Goal: Transaction & Acquisition: Purchase product/service

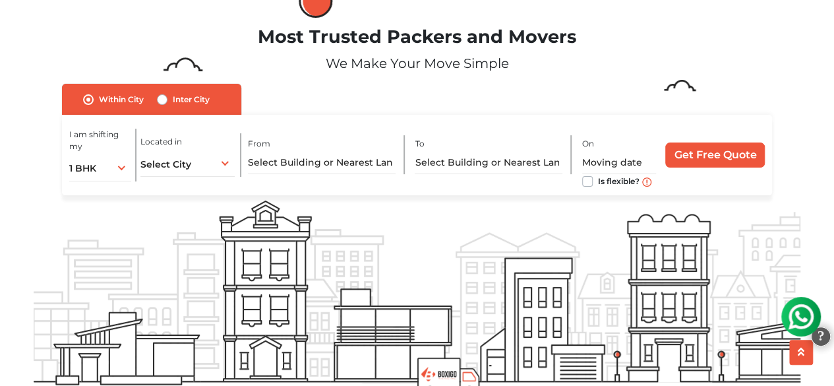
scroll to position [53, 0]
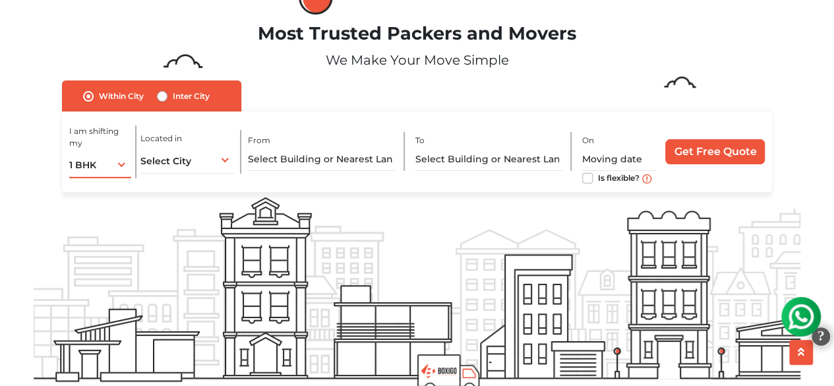
click at [119, 173] on div "1 BHK 1 BHK 2 BHK 3 BHK 3 + BHK FEW ITEMS" at bounding box center [100, 164] width 63 height 28
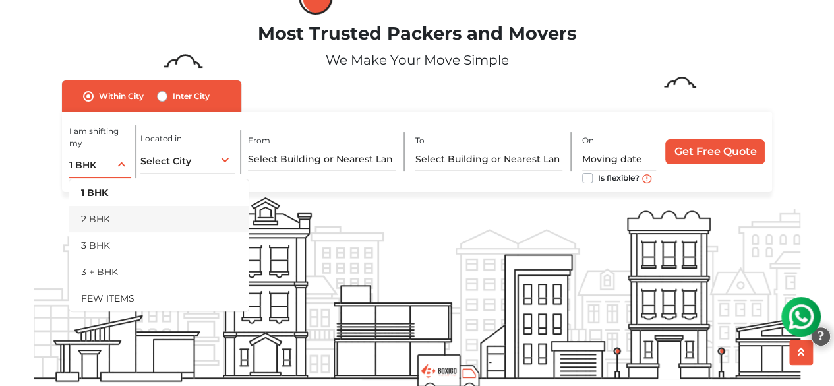
click at [117, 224] on li "2 BHK" at bounding box center [158, 219] width 179 height 26
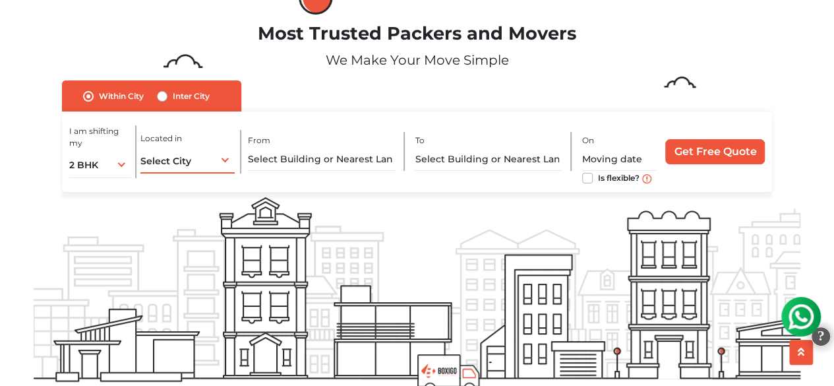
click at [193, 164] on div "Select City Select City [GEOGRAPHIC_DATA] [GEOGRAPHIC_DATA] [GEOGRAPHIC_DATA] […" at bounding box center [187, 160] width 94 height 28
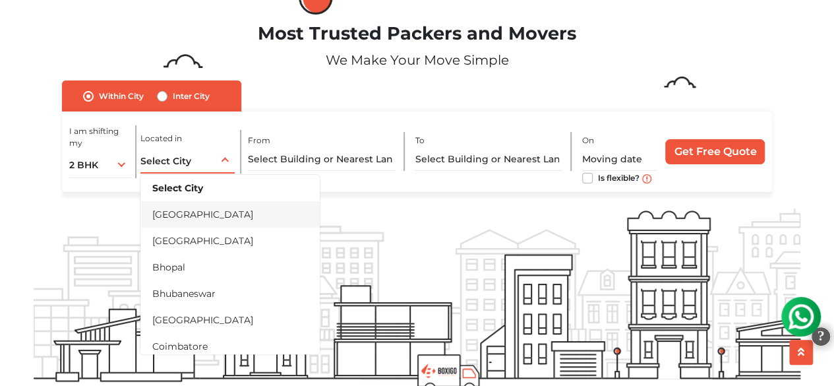
click at [196, 227] on li "[GEOGRAPHIC_DATA]" at bounding box center [229, 214] width 179 height 26
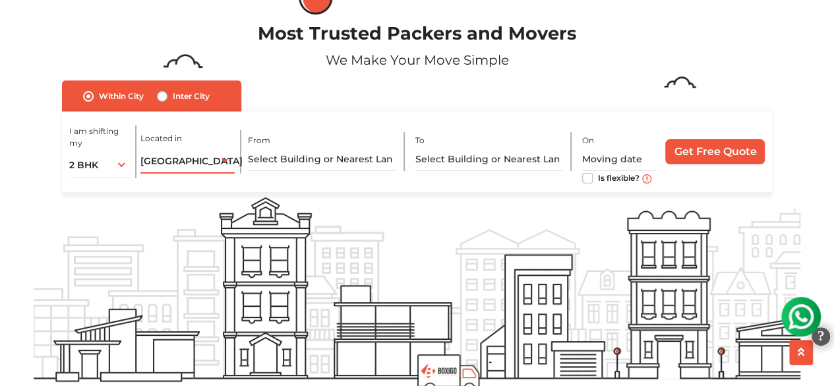
click at [223, 167] on div "[GEOGRAPHIC_DATA] Select City [GEOGRAPHIC_DATA] [GEOGRAPHIC_DATA] [GEOGRAPHIC_D…" at bounding box center [187, 160] width 94 height 28
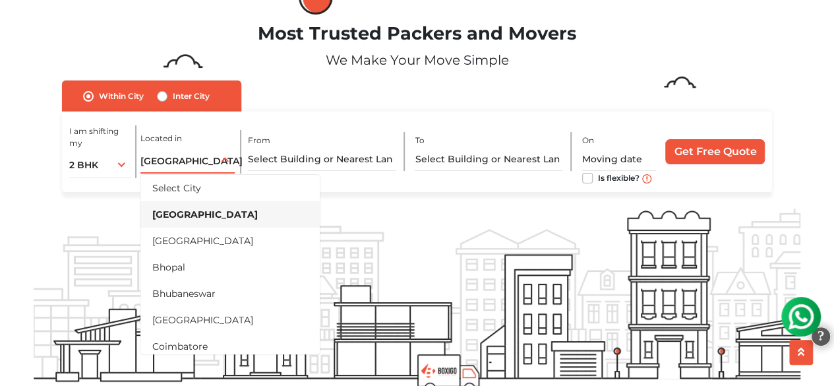
click at [223, 167] on div "[GEOGRAPHIC_DATA] Select City [GEOGRAPHIC_DATA] [GEOGRAPHIC_DATA] [GEOGRAPHIC_D…" at bounding box center [187, 160] width 94 height 28
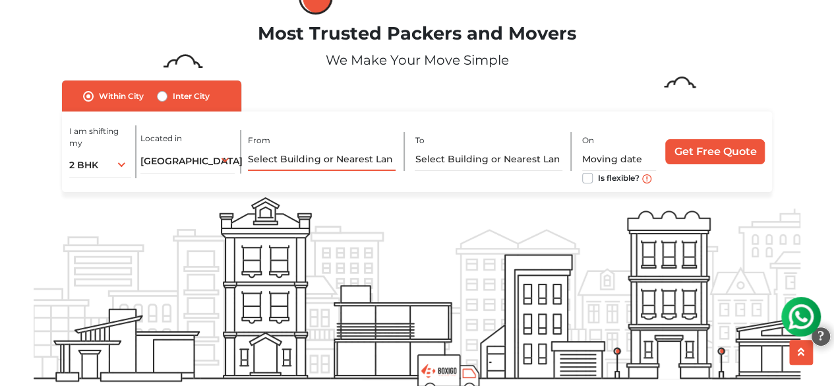
click at [311, 171] on input "text" at bounding box center [321, 159] width 147 height 23
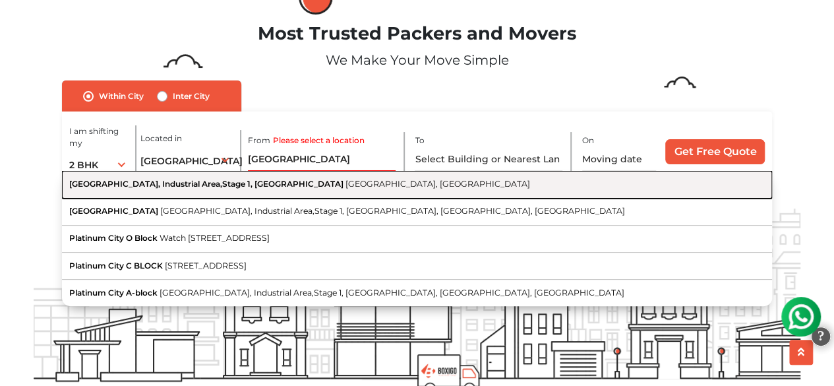
click at [282, 196] on button "[GEOGRAPHIC_DATA], Industrial Area,Stage 1, [GEOGRAPHIC_DATA] [GEOGRAPHIC_DATA]…" at bounding box center [417, 184] width 710 height 27
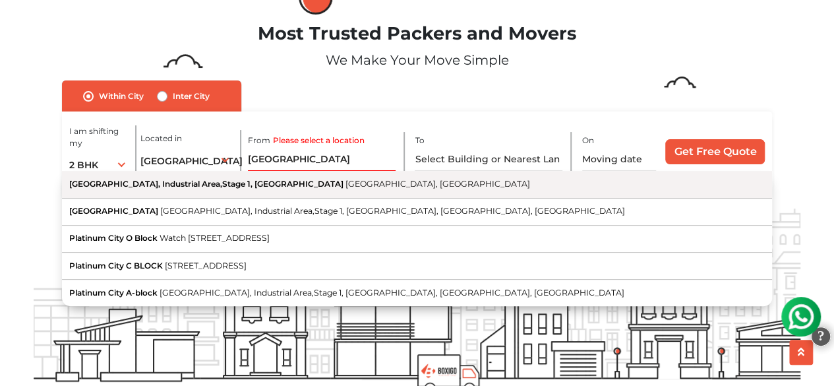
type input "[GEOGRAPHIC_DATA], Industrial Area,Stage 1, [GEOGRAPHIC_DATA], [GEOGRAPHIC_DATA…"
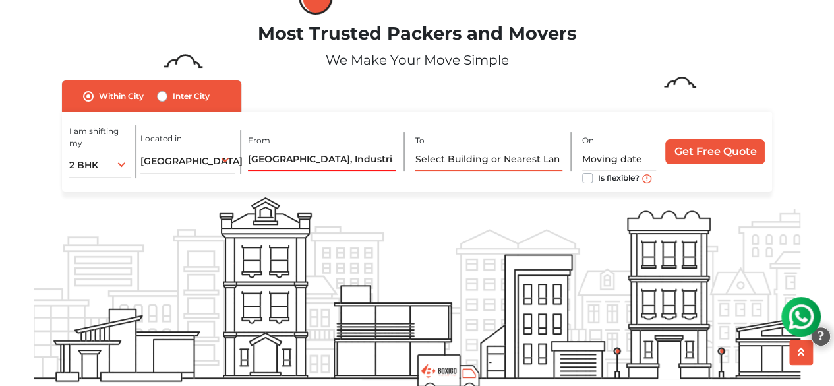
click at [455, 164] on input "text" at bounding box center [488, 159] width 147 height 23
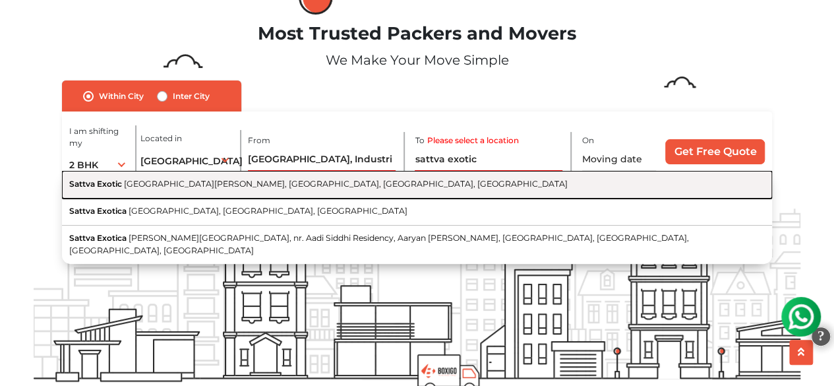
click at [433, 198] on button "Sattva Exotic [GEOGRAPHIC_DATA][PERSON_NAME], [GEOGRAPHIC_DATA], [GEOGRAPHIC_DA…" at bounding box center [417, 184] width 710 height 27
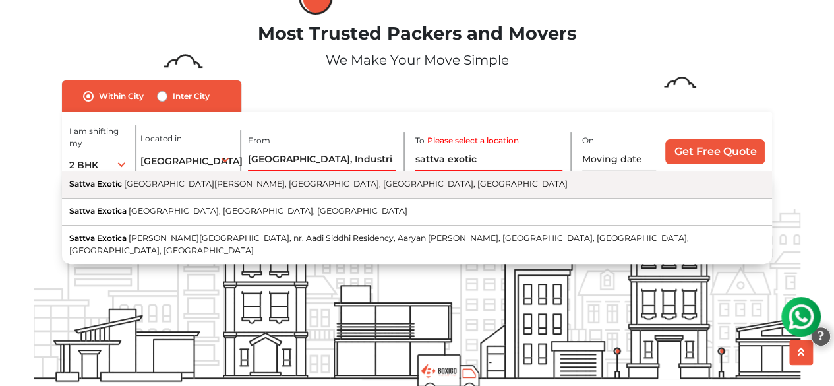
type input "Sattva Exotic, [GEOGRAPHIC_DATA][PERSON_NAME], [GEOGRAPHIC_DATA], [GEOGRAPHIC_D…"
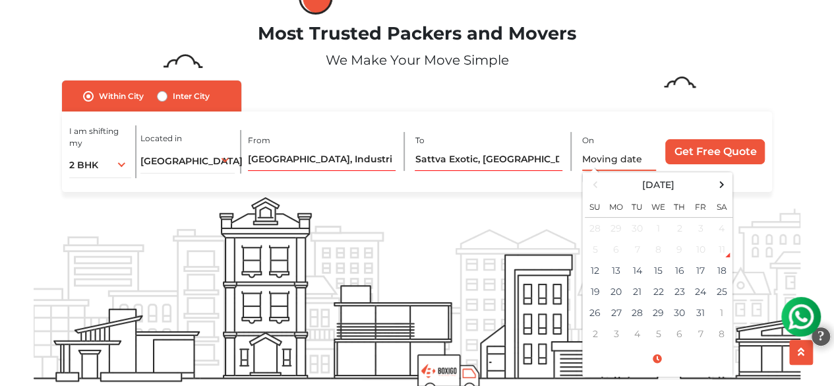
click at [600, 163] on input "text" at bounding box center [619, 159] width 74 height 23
click at [595, 299] on td "19" at bounding box center [595, 291] width 21 height 21
type input "[DATE] 12:00 AM"
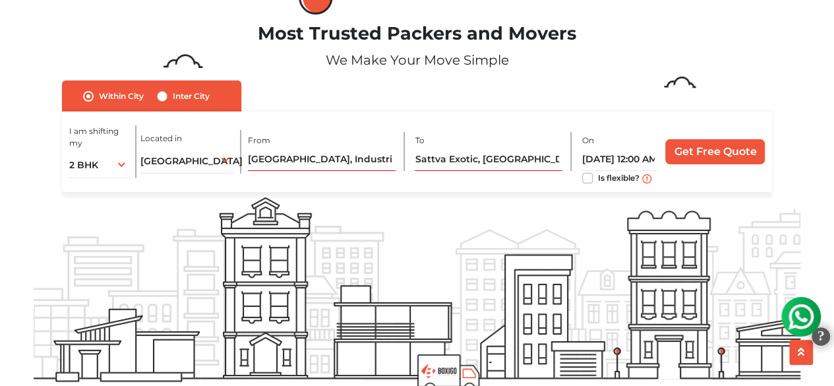
click at [598, 184] on label "Is flexible?" at bounding box center [619, 177] width 42 height 14
click at [585, 183] on input "Is flexible?" at bounding box center [587, 176] width 11 height 13
checkbox input "true"
click at [734, 152] on input "Get Free Quote" at bounding box center [715, 151] width 100 height 25
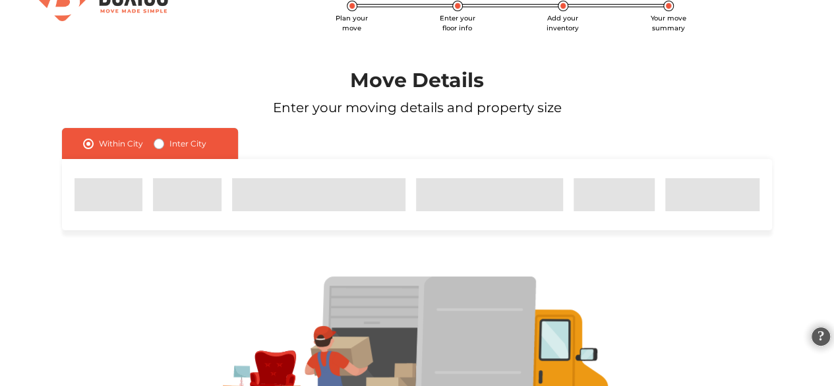
scroll to position [36, 0]
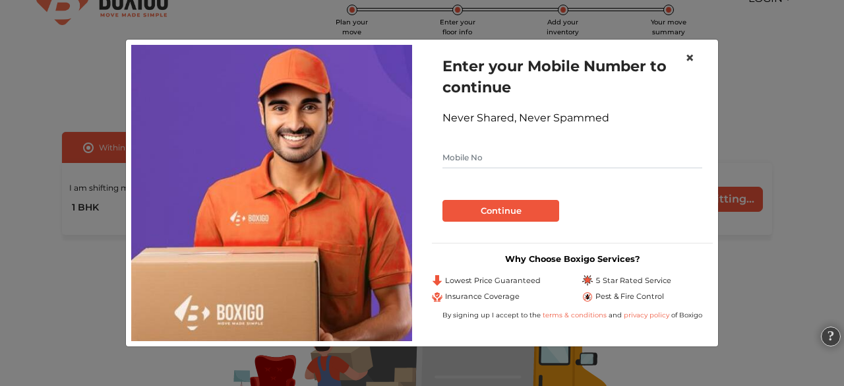
click at [688, 56] on span "×" at bounding box center [689, 57] width 9 height 19
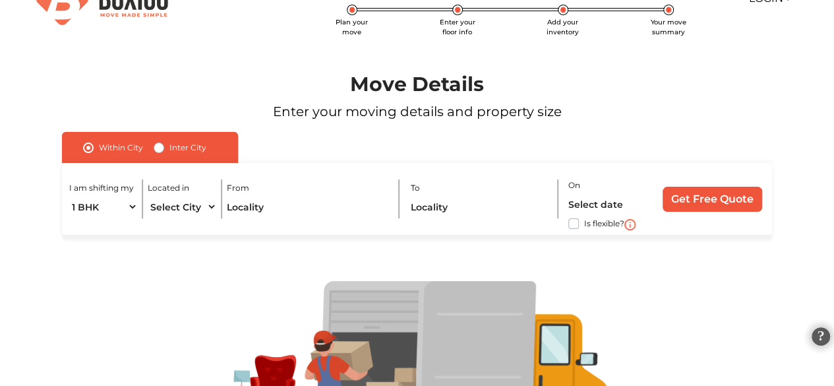
scroll to position [154, 0]
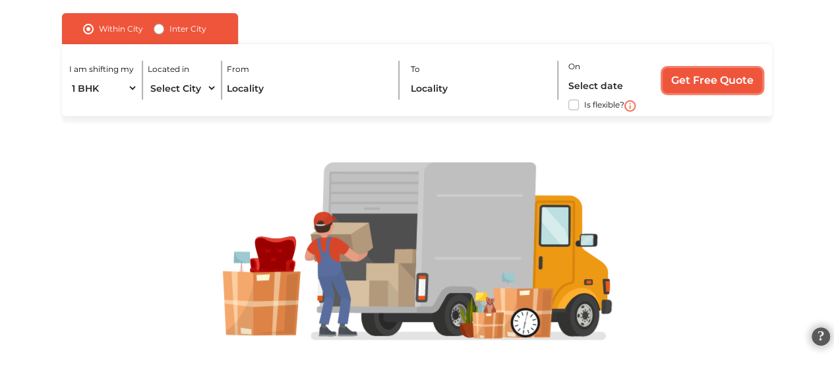
click at [723, 85] on input "Get Free Quote" at bounding box center [712, 80] width 100 height 25
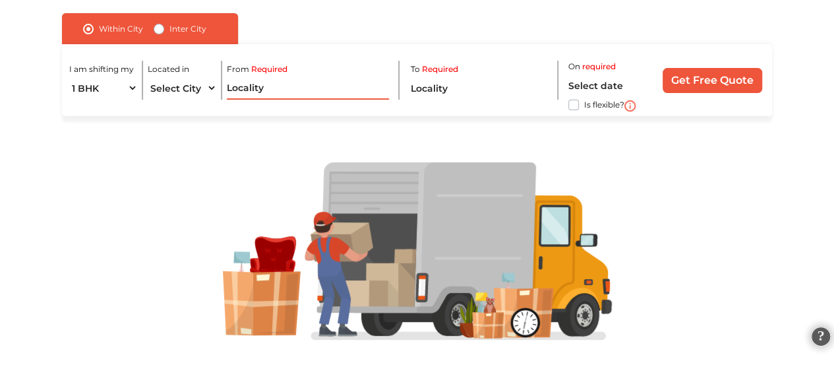
scroll to position [0, 0]
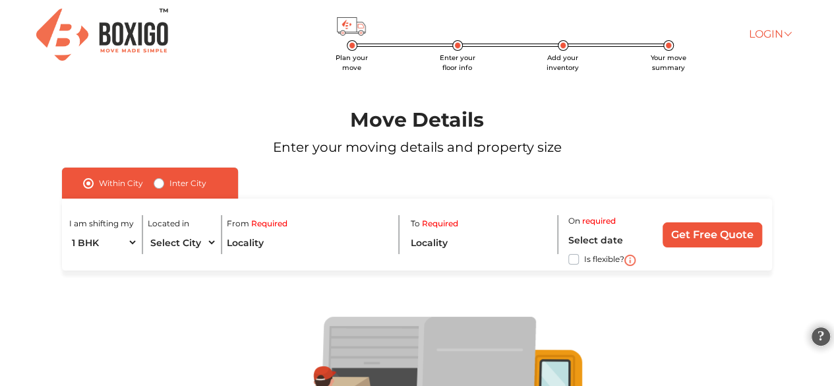
click at [766, 32] on link "Login" at bounding box center [769, 34] width 42 height 13
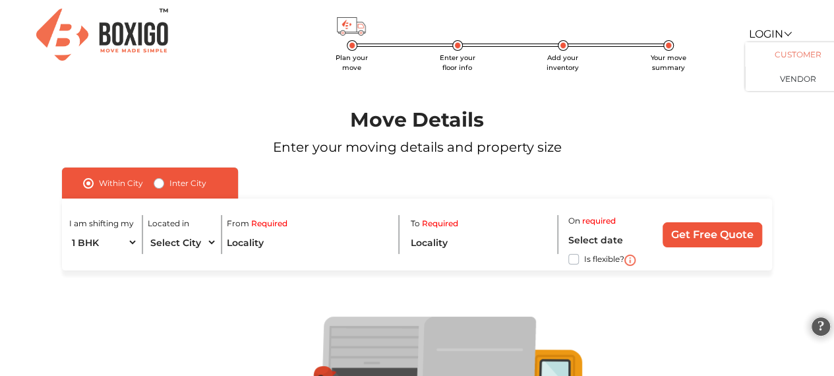
click at [807, 56] on link "Customer" at bounding box center [797, 54] width 105 height 24
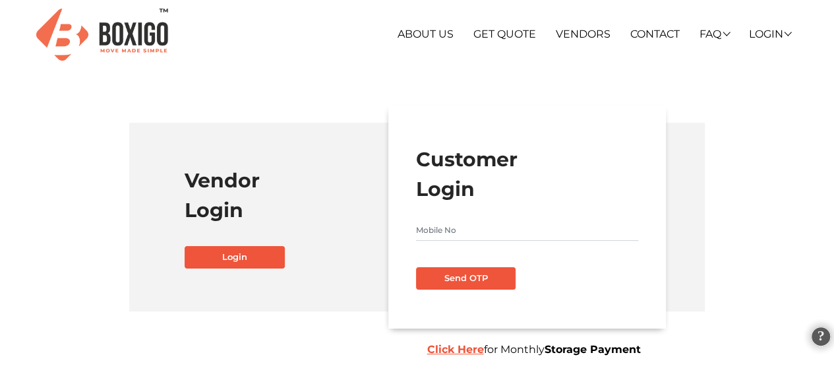
click at [464, 227] on input "text" at bounding box center [527, 229] width 222 height 21
type input "7978950948"
click at [481, 279] on button "Send OTP" at bounding box center [466, 278] width 100 height 22
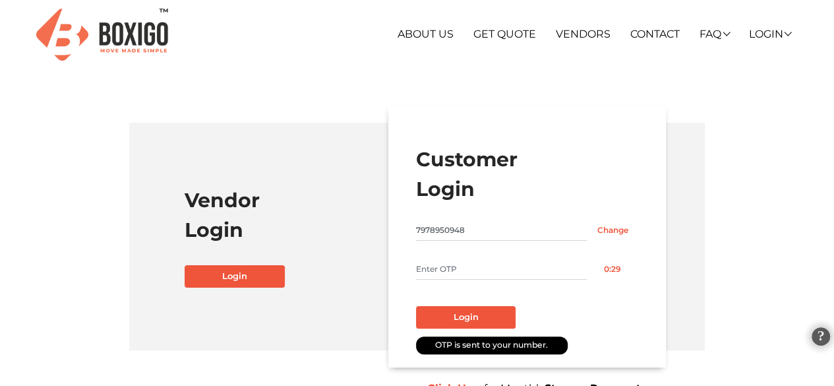
click at [470, 265] on input "text" at bounding box center [501, 268] width 171 height 21
type input "9963"
click at [477, 312] on button "Login" at bounding box center [466, 317] width 100 height 22
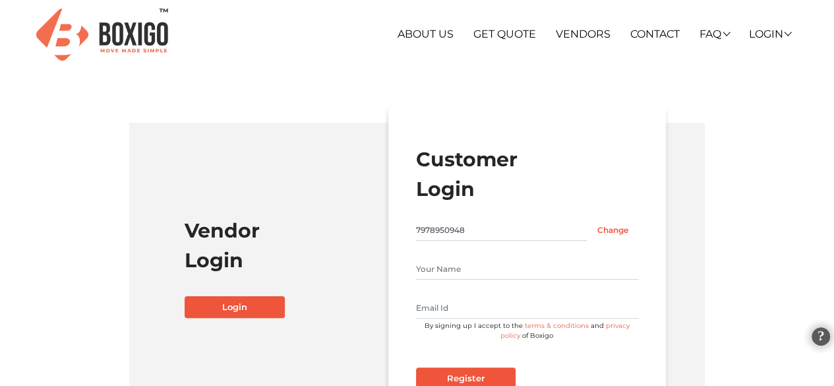
click at [457, 272] on input "text" at bounding box center [527, 268] width 222 height 21
type input "Sumit Rout"
click at [436, 301] on input "text" at bounding box center [527, 307] width 222 height 21
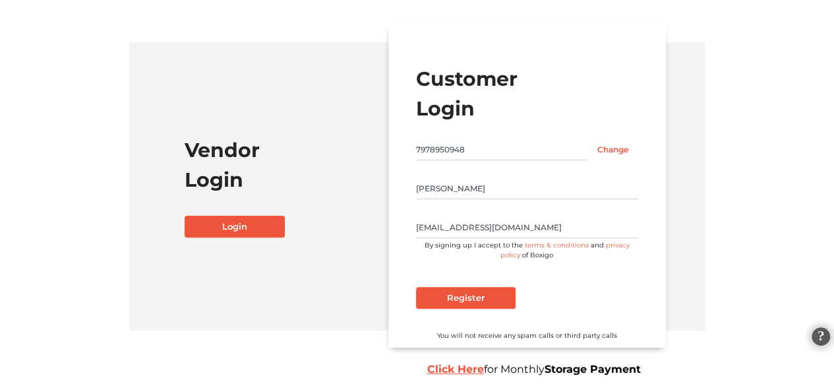
scroll to position [84, 0]
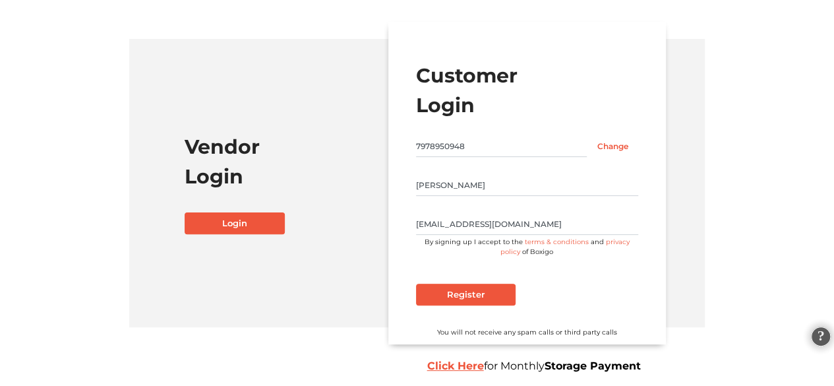
type input "sumitkrout@gmail.com"
click at [481, 291] on input "Register" at bounding box center [466, 294] width 100 height 22
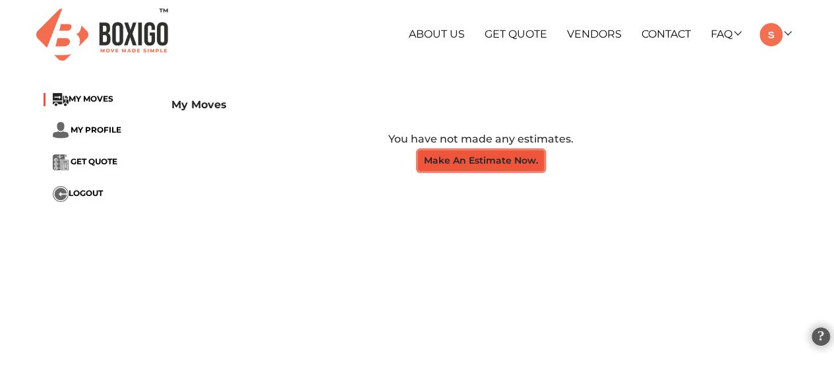
click at [475, 156] on button "Make An Estimate Now." at bounding box center [481, 160] width 126 height 20
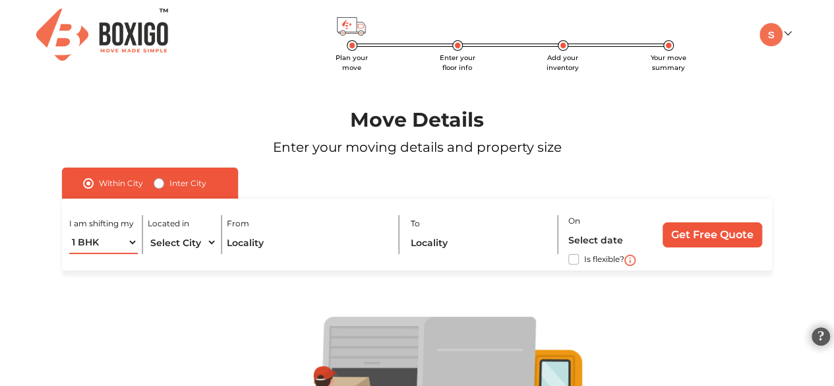
click at [108, 252] on select "1 BHK 2 BHK 3 BHK 3 + BHK FEW ITEMS" at bounding box center [103, 242] width 69 height 23
select select "FEW ITEMS"
click at [69, 231] on select "1 BHK 2 BHK 3 BHK 3 + BHK FEW ITEMS" at bounding box center [103, 242] width 69 height 23
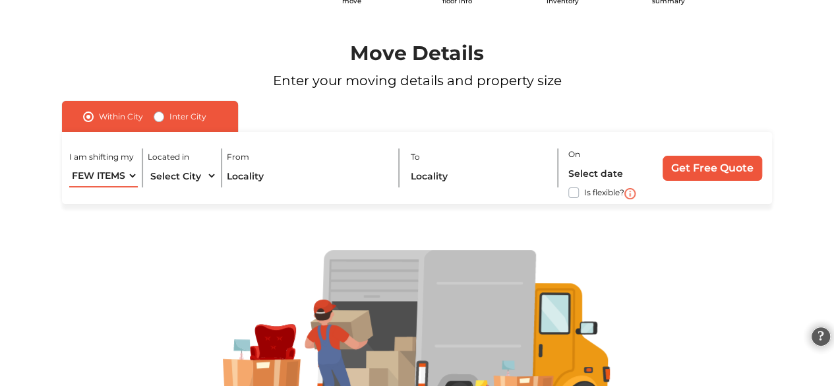
scroll to position [67, 0]
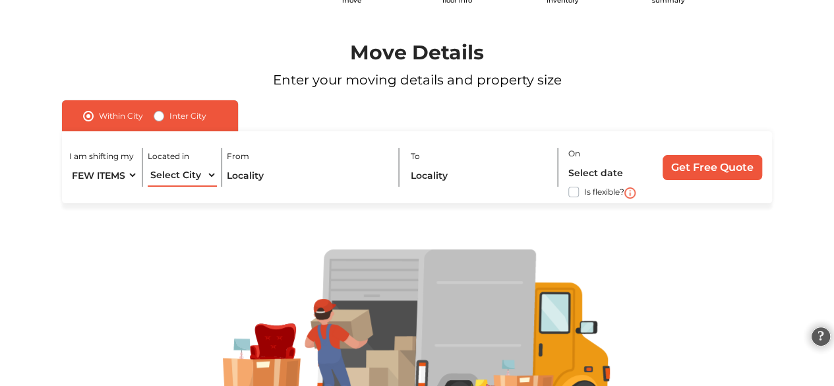
click at [198, 175] on select "Select City Bangalore Bengaluru Bhopal Bhubaneswar Chennai Coimbatore Cuttack D…" at bounding box center [182, 174] width 69 height 23
select select "[GEOGRAPHIC_DATA]"
click at [148, 163] on select "Select City Bangalore Bengaluru Bhopal Bhubaneswar Chennai Coimbatore Cuttack D…" at bounding box center [182, 174] width 69 height 23
click at [260, 177] on input "text" at bounding box center [308, 174] width 162 height 23
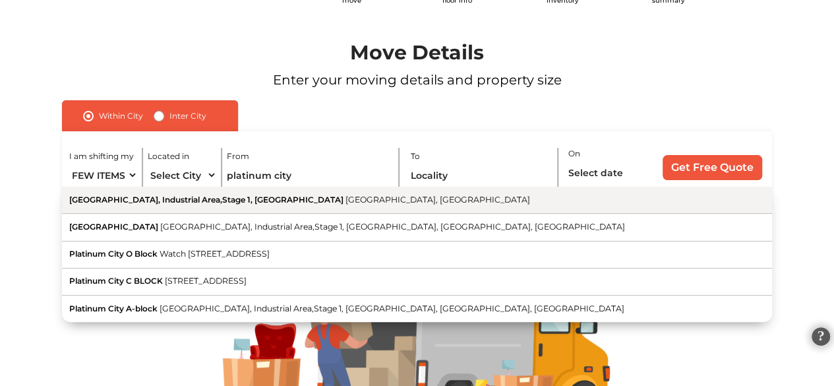
click at [324, 209] on button "Platinum City, Industrial Area,Stage 1, Yeswanthpur Bengaluru, Karnataka" at bounding box center [417, 200] width 710 height 27
type input "[GEOGRAPHIC_DATA], Industrial Area,Stage 1, [GEOGRAPHIC_DATA], [GEOGRAPHIC_DATA…"
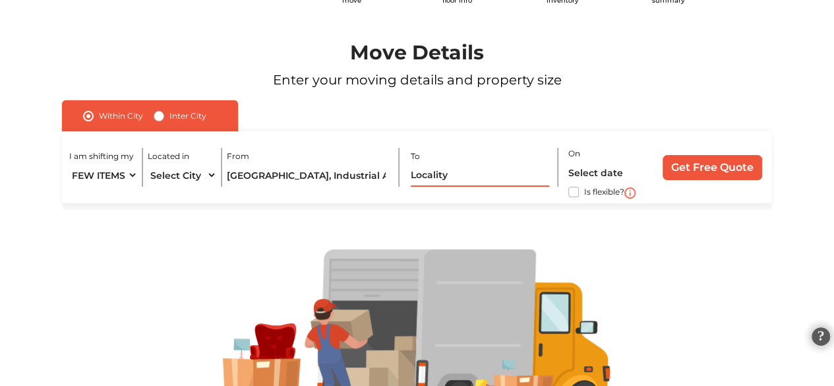
click at [448, 183] on input "text" at bounding box center [480, 174] width 139 height 23
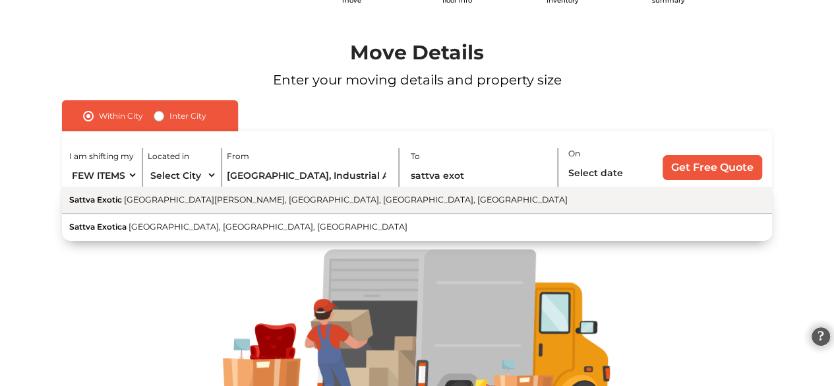
click at [386, 203] on span "[GEOGRAPHIC_DATA][PERSON_NAME], [GEOGRAPHIC_DATA], [GEOGRAPHIC_DATA], [GEOGRAPH…" at bounding box center [346, 199] width 444 height 10
type input "Sattva Exotic, [GEOGRAPHIC_DATA][PERSON_NAME], [GEOGRAPHIC_DATA], [GEOGRAPHIC_D…"
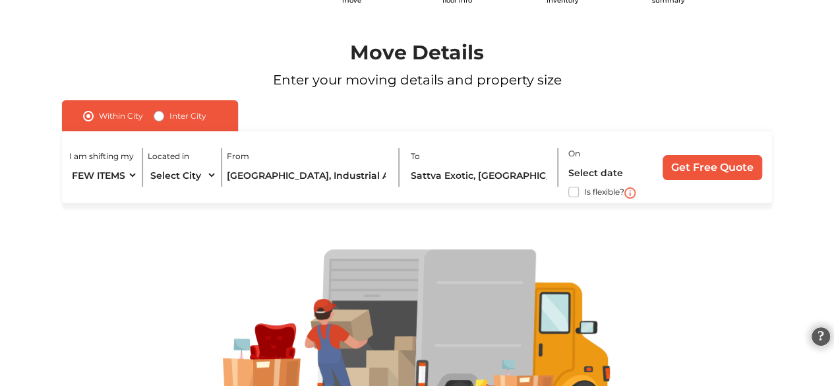
click at [584, 196] on label "Is flexible?" at bounding box center [604, 191] width 40 height 14
click at [73, 196] on input "Is flexible?" at bounding box center [67, 190] width 11 height 13
checkbox input "true"
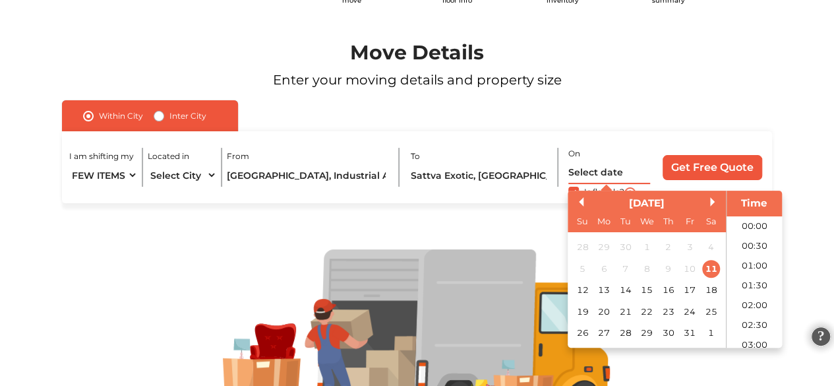
scroll to position [438, 0]
click at [596, 168] on input "text" at bounding box center [609, 172] width 82 height 23
click at [708, 296] on div "18" at bounding box center [711, 290] width 18 height 18
type input "18/10/2025 12:00 AM"
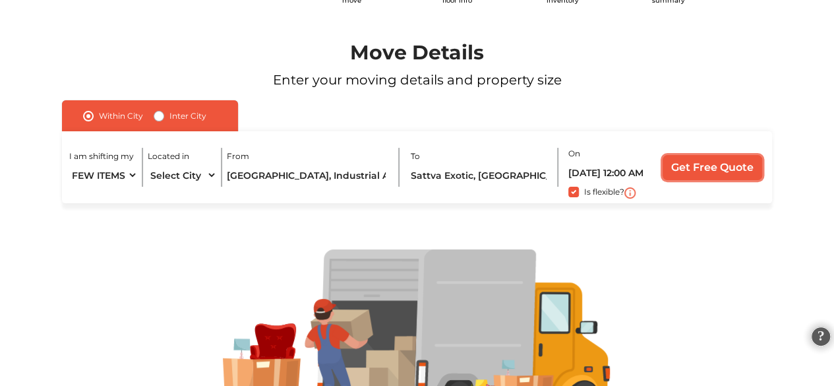
click at [713, 160] on input "Get Free Quote" at bounding box center [712, 167] width 100 height 25
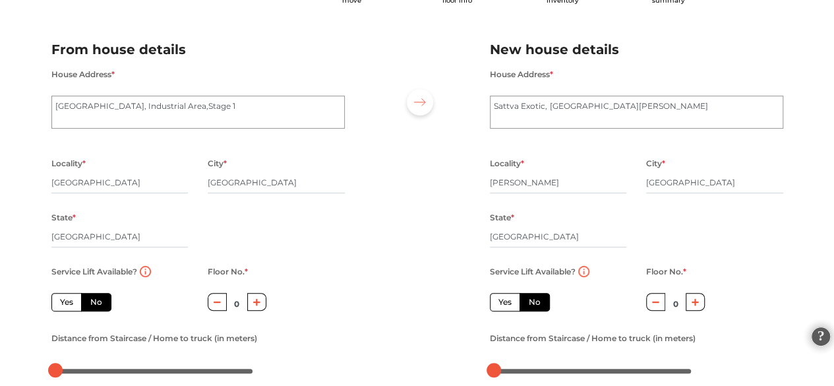
click at [619, 172] on div "Locality * Dwarka Nagar" at bounding box center [558, 182] width 137 height 54
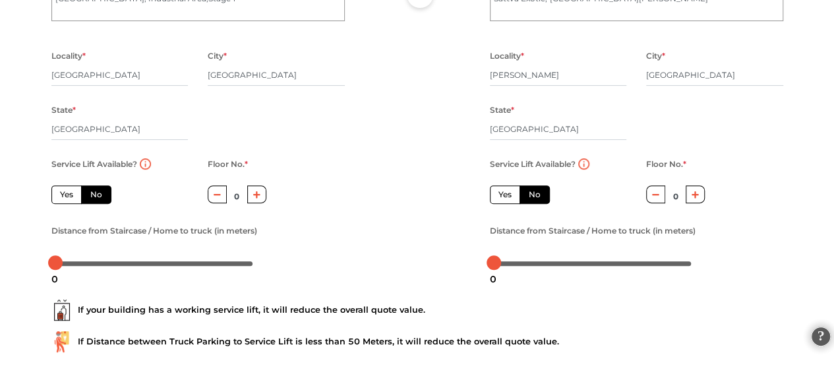
scroll to position [237, 0]
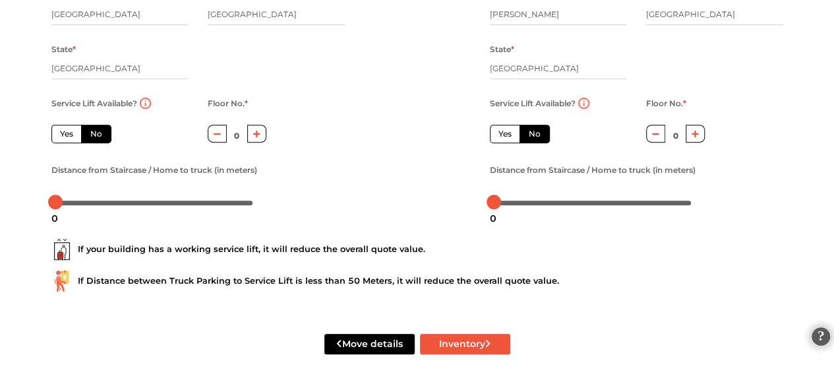
click at [65, 134] on label "Yes" at bounding box center [66, 134] width 30 height 18
click at [65, 134] on input "Yes" at bounding box center [64, 132] width 9 height 9
radio input "true"
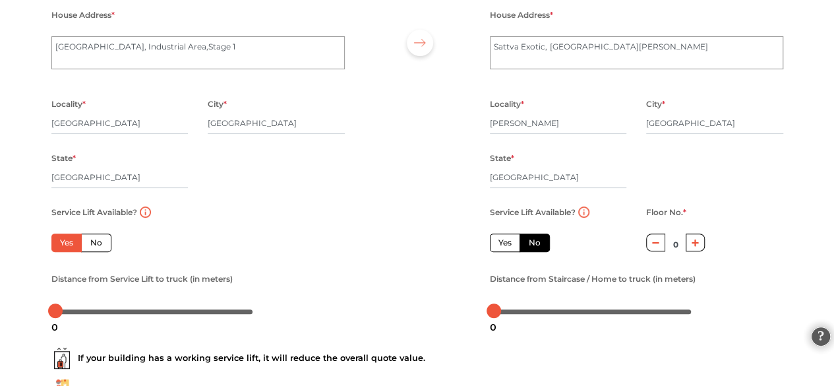
scroll to position [123, 0]
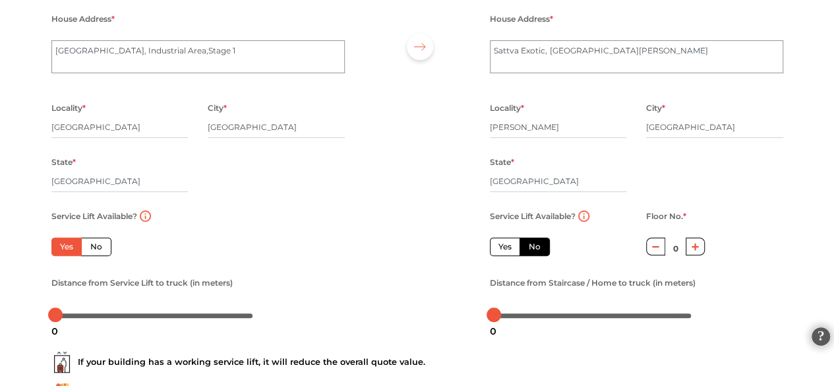
click at [509, 245] on label "Yes" at bounding box center [505, 246] width 30 height 18
click at [507, 245] on input "Yes" at bounding box center [502, 245] width 9 height 9
radio input "false"
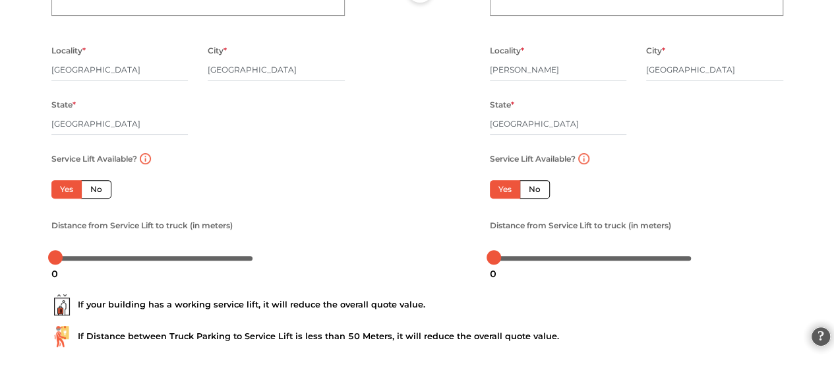
scroll to position [181, 0]
drag, startPoint x: 58, startPoint y: 260, endPoint x: 107, endPoint y: 266, distance: 49.1
click at [107, 205] on body "Plan your move Enter your floor info Add your inventory Your move summary My Mo…" at bounding box center [417, 12] width 834 height 386
drag, startPoint x: 494, startPoint y: 260, endPoint x: 527, endPoint y: 267, distance: 34.3
click at [527, 205] on body "Plan your move Enter your floor info Add your inventory Your move summary My Mo…" at bounding box center [417, 12] width 834 height 386
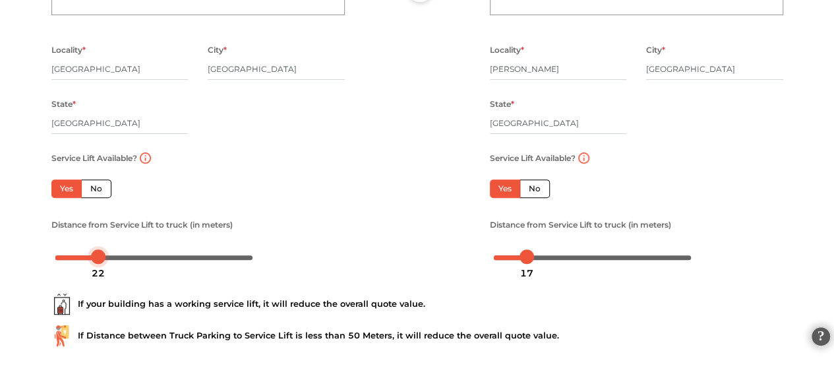
click at [98, 262] on div "22" at bounding box center [98, 273] width 24 height 22
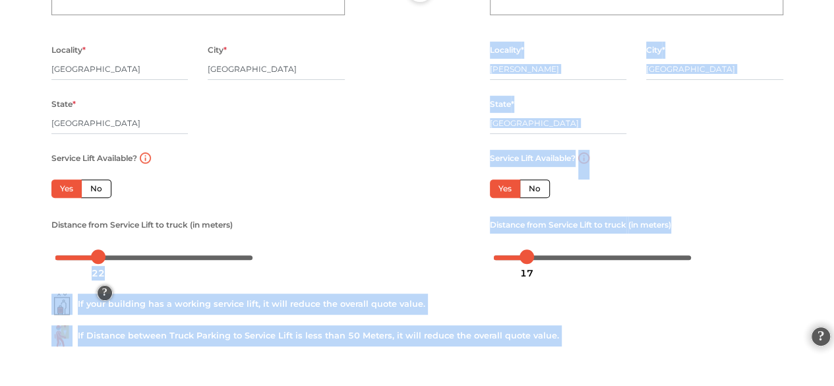
drag, startPoint x: 98, startPoint y: 261, endPoint x: 86, endPoint y: 260, distance: 11.9
click at [86, 205] on body "Plan your move Enter your floor info Add your inventory Your move summary My Mo…" at bounding box center [417, 12] width 834 height 386
click at [86, 260] on div at bounding box center [154, 256] width 198 height 8
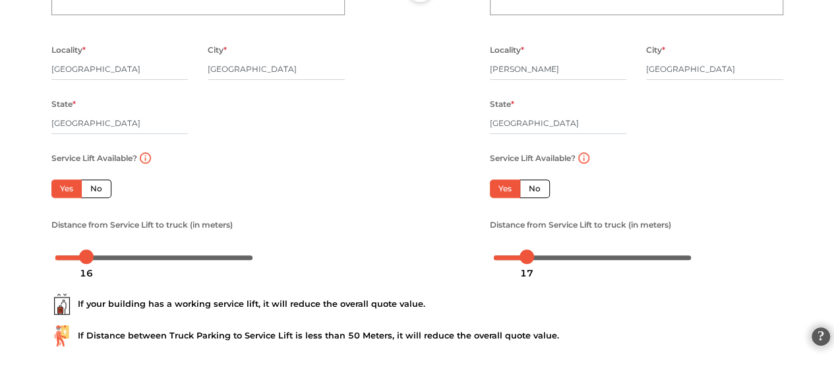
click at [0, 267] on div "Plan your move Enter your floor info Add your inventory Your move summary My Mo…" at bounding box center [417, 129] width 834 height 621
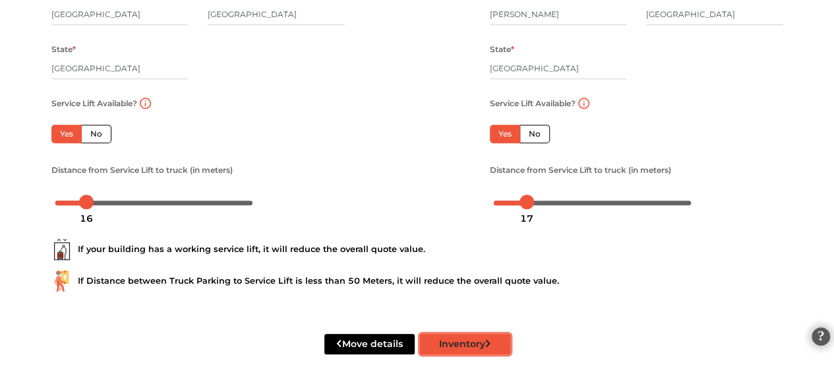
click at [457, 341] on button "Inventory" at bounding box center [465, 344] width 90 height 20
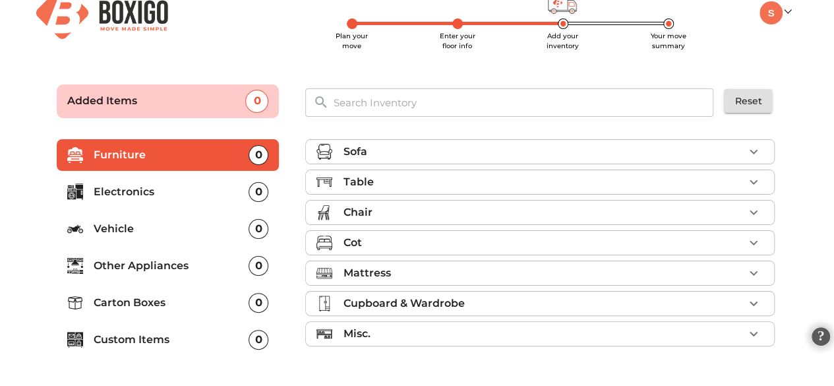
scroll to position [63, 0]
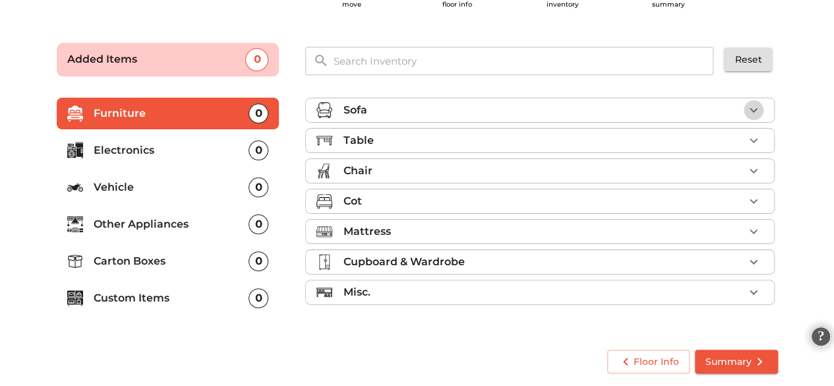
click at [757, 107] on icon "button" at bounding box center [753, 109] width 8 height 5
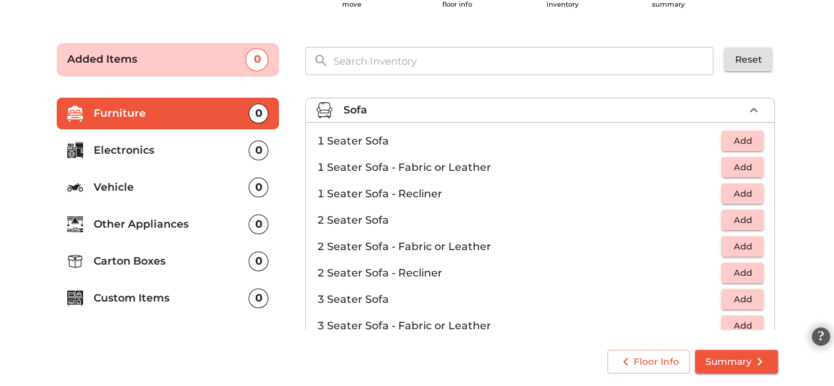
click at [757, 107] on li "Sofa" at bounding box center [540, 110] width 468 height 24
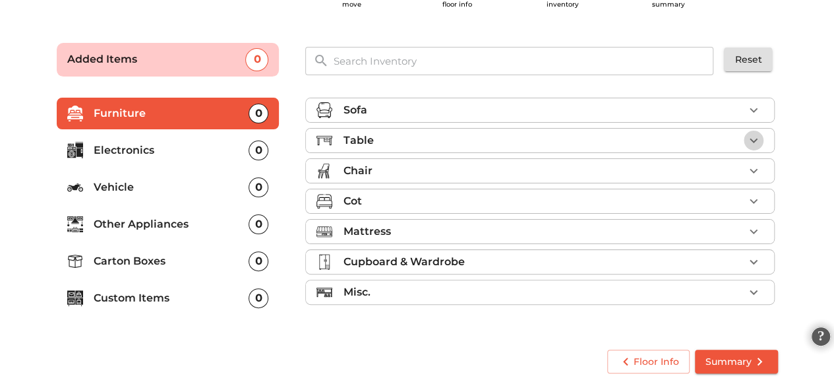
click at [753, 136] on icon "button" at bounding box center [754, 140] width 16 height 16
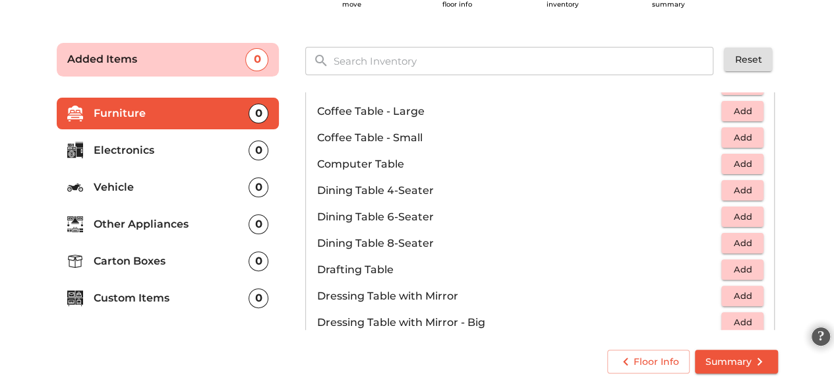
scroll to position [218, 0]
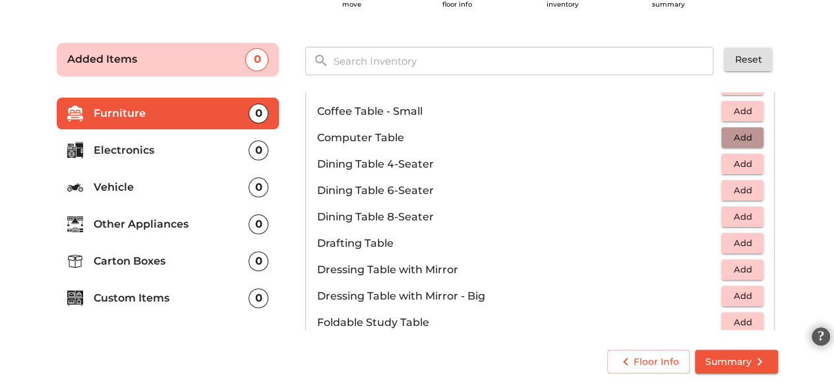
click at [728, 133] on span "Add" at bounding box center [742, 137] width 29 height 15
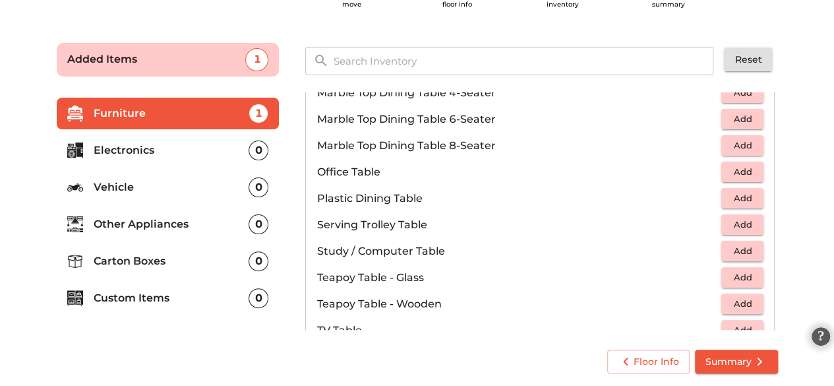
scroll to position [633, 0]
click at [728, 167] on span "Add" at bounding box center [742, 170] width 29 height 15
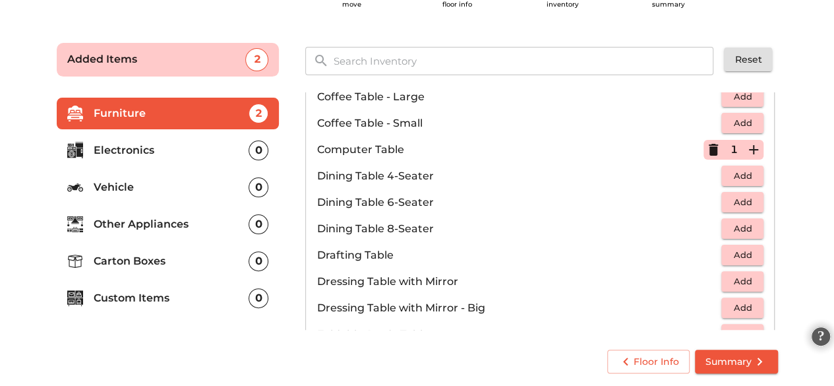
scroll to position [198, 0]
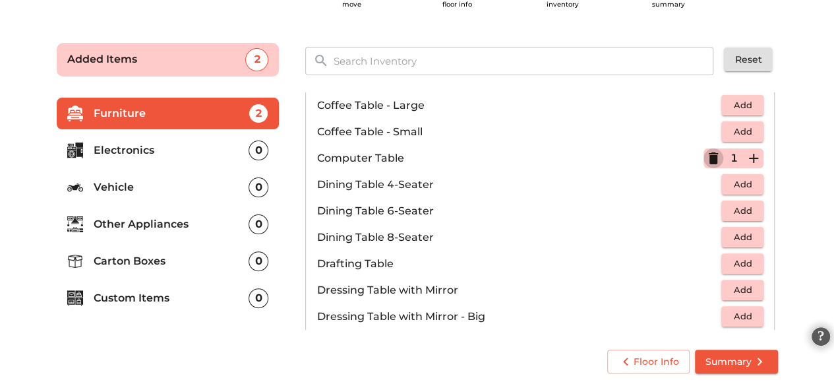
click at [709, 156] on icon "button" at bounding box center [713, 158] width 9 height 12
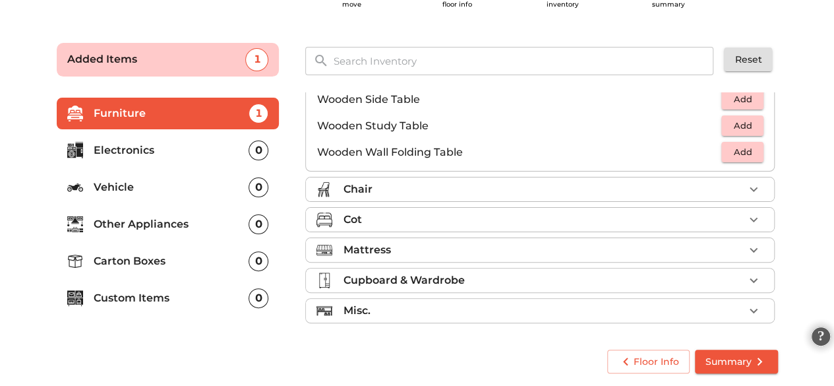
scroll to position [916, 0]
click at [291, 279] on div "Furniture 1 Electronics 0 Vehicle 0 Other Appliances 0 Carton Boxes 0 Custom It…" at bounding box center [168, 211] width 249 height 265
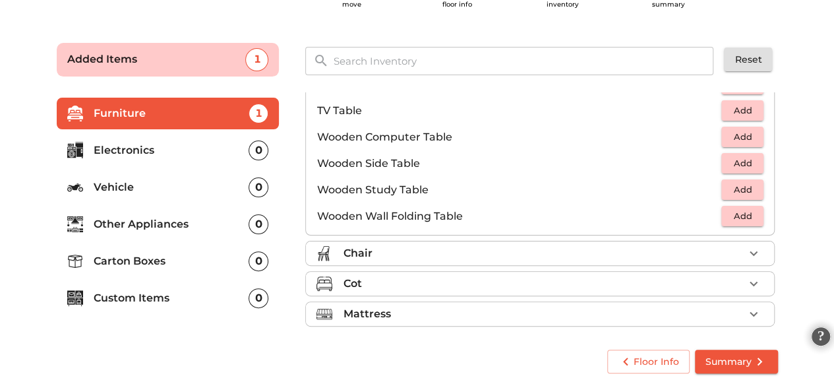
scroll to position [857, 0]
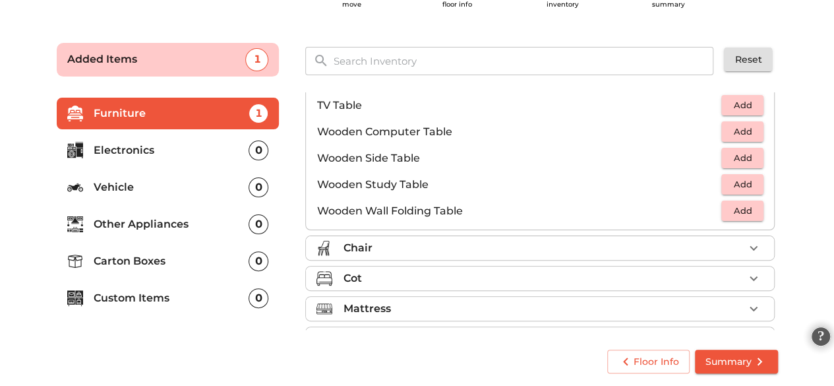
click at [611, 243] on div "Chair" at bounding box center [543, 248] width 401 height 16
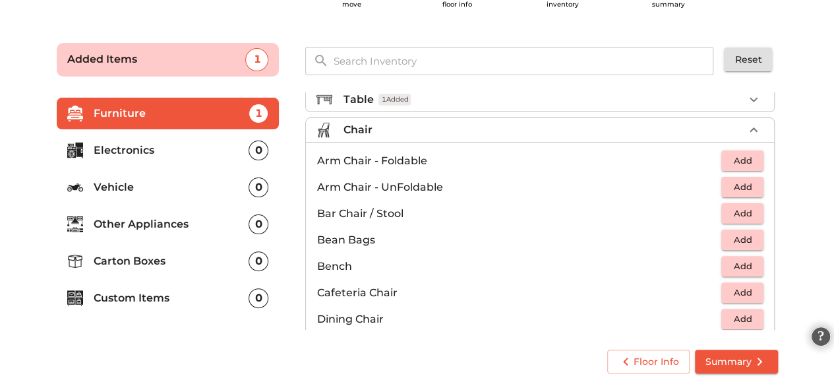
scroll to position [32, 0]
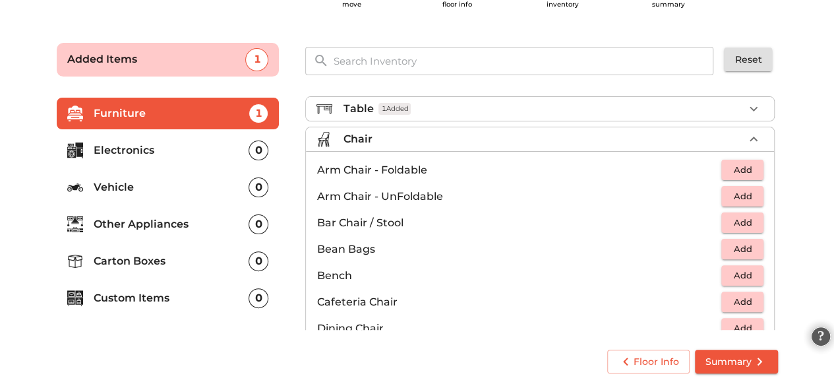
click at [621, 140] on div "Chair" at bounding box center [543, 139] width 401 height 16
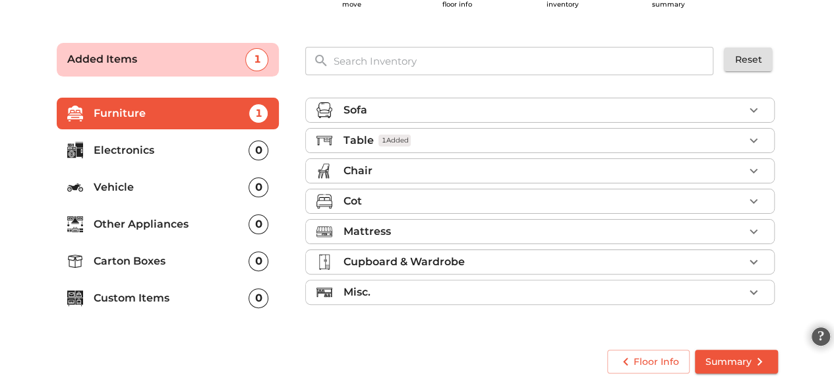
scroll to position [0, 0]
click at [622, 138] on div "Table 1 Added" at bounding box center [543, 140] width 401 height 16
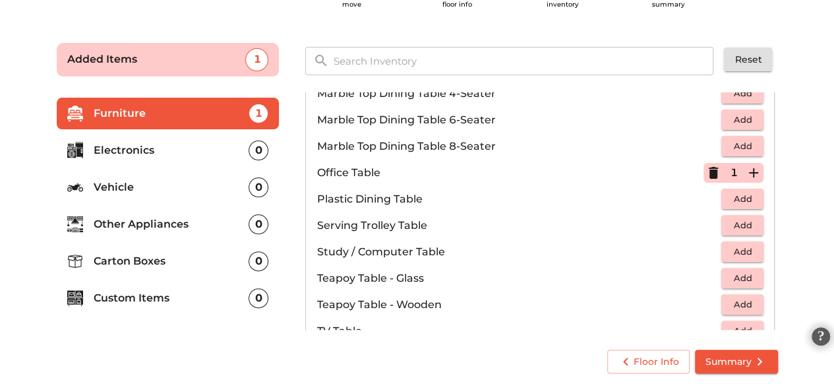
scroll to position [635, 0]
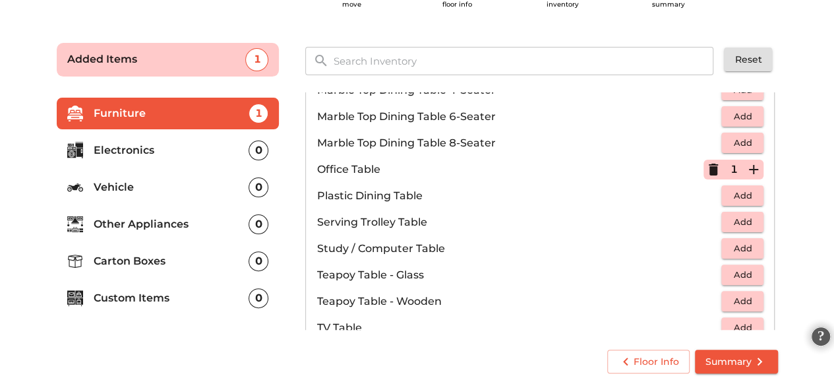
click at [705, 165] on icon "button" at bounding box center [713, 169] width 16 height 16
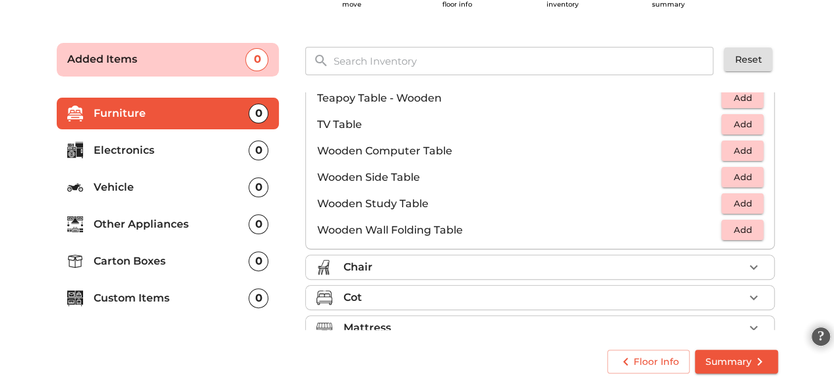
scroll to position [916, 0]
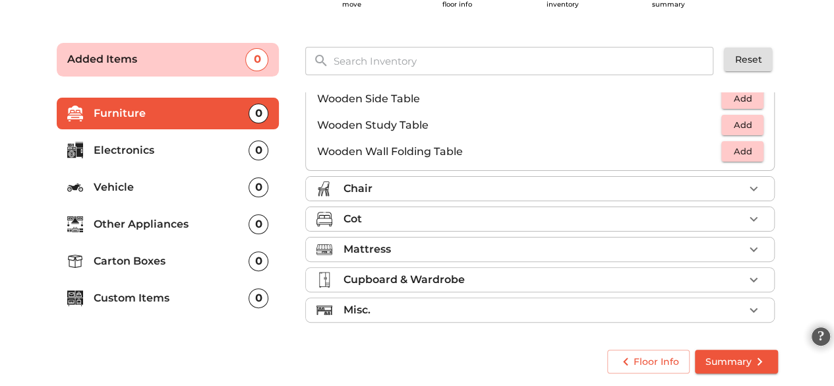
click at [569, 181] on div "Chair" at bounding box center [543, 189] width 401 height 16
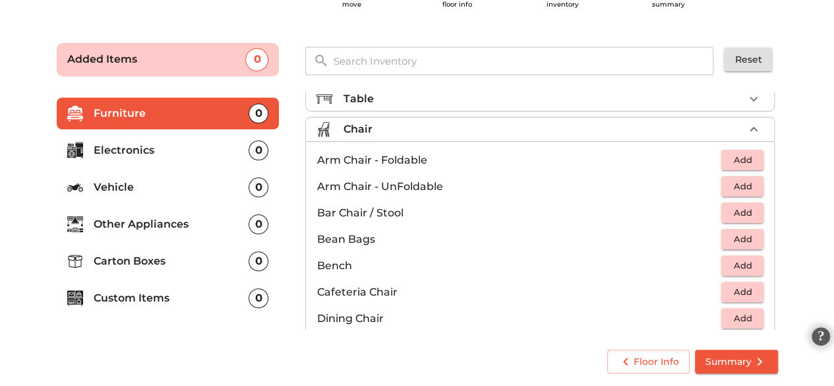
scroll to position [25, 0]
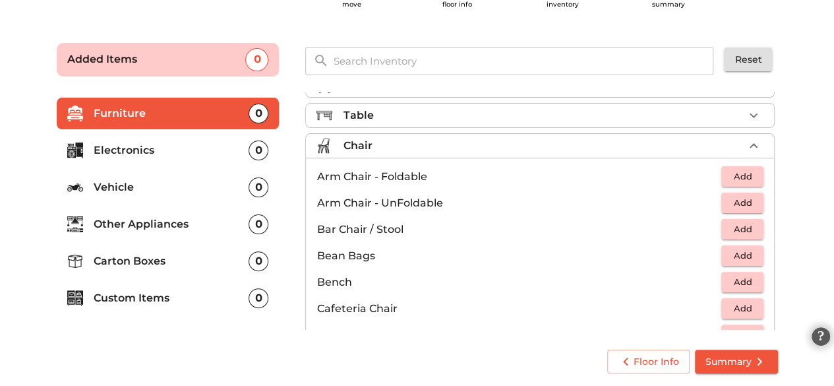
click at [521, 138] on div "Chair" at bounding box center [543, 146] width 401 height 16
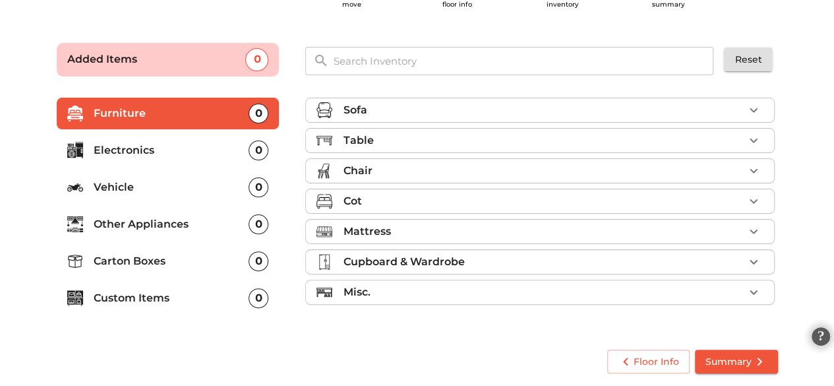
scroll to position [0, 0]
click at [141, 156] on p "Electronics" at bounding box center [172, 150] width 156 height 16
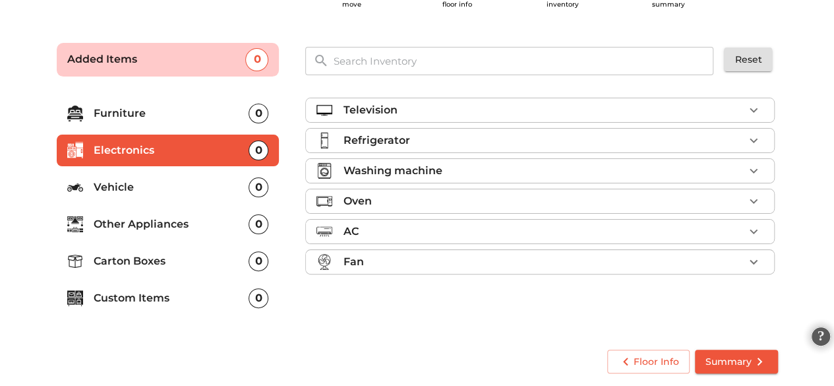
click at [138, 187] on p "Vehicle" at bounding box center [172, 187] width 156 height 16
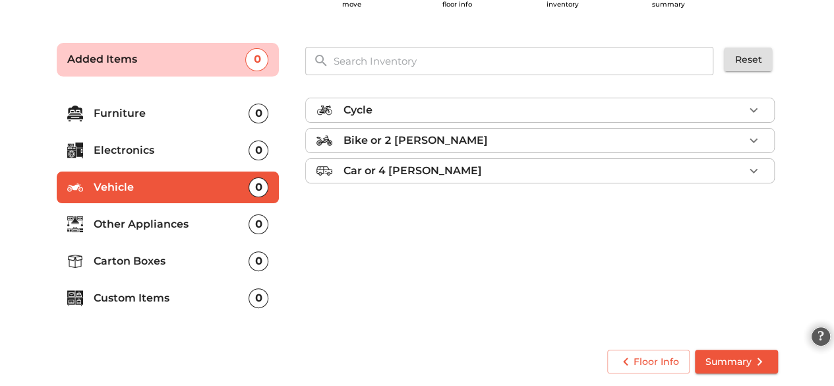
click at [158, 108] on p "Furniture" at bounding box center [172, 113] width 156 height 16
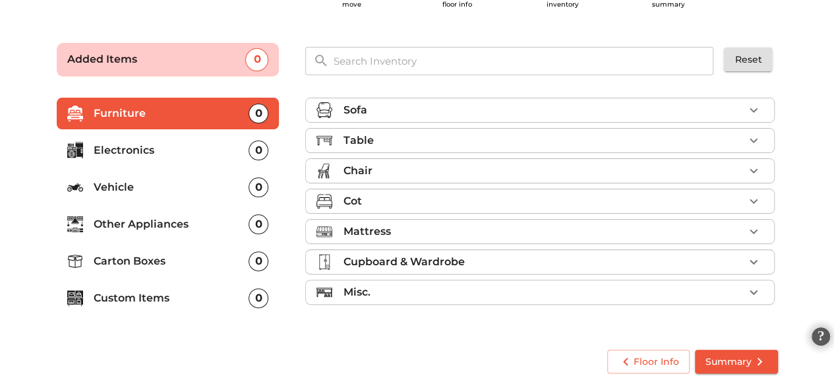
click at [143, 229] on p "Other Appliances" at bounding box center [172, 224] width 156 height 16
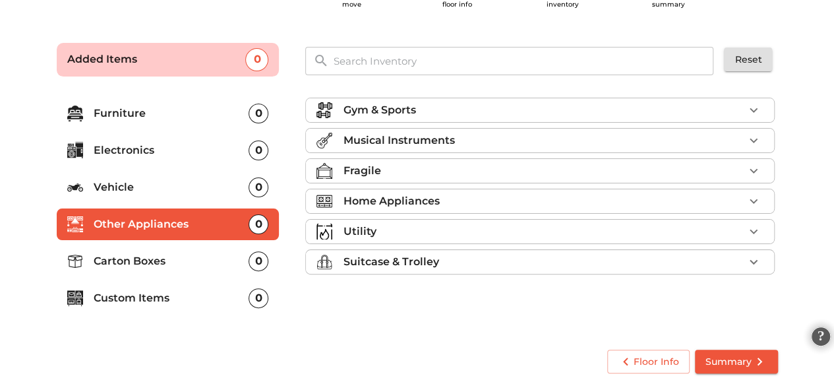
click at [154, 253] on p "Carton Boxes" at bounding box center [172, 261] width 156 height 16
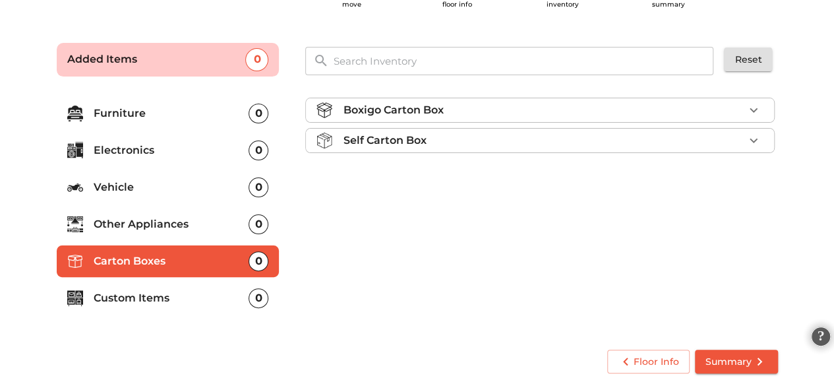
click at [160, 287] on li "Custom Items 0" at bounding box center [168, 298] width 223 height 32
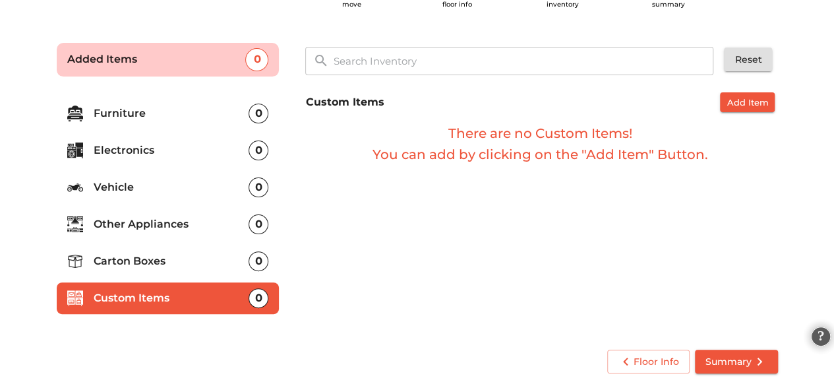
click at [165, 268] on li "Carton Boxes 0" at bounding box center [168, 261] width 223 height 32
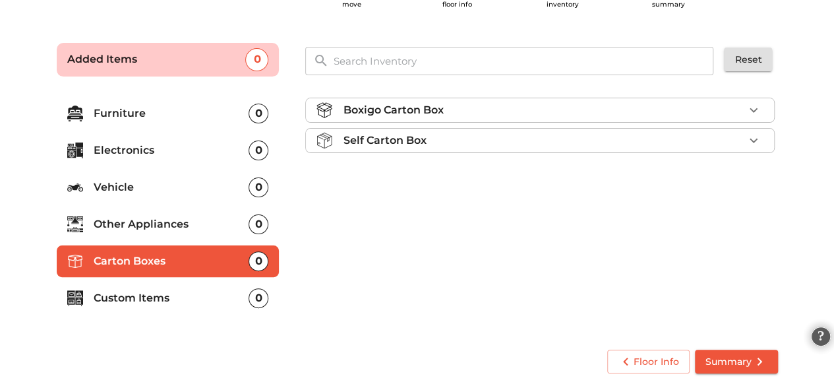
click at [173, 233] on li "Other Appliances 0" at bounding box center [168, 224] width 223 height 32
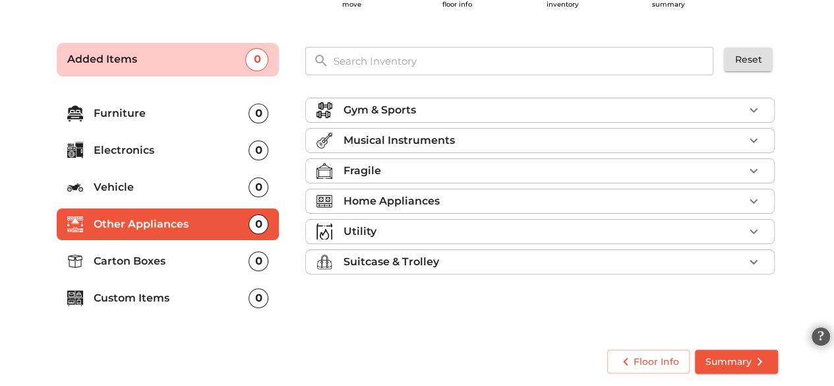
click at [171, 196] on li "Vehicle 0" at bounding box center [168, 187] width 223 height 32
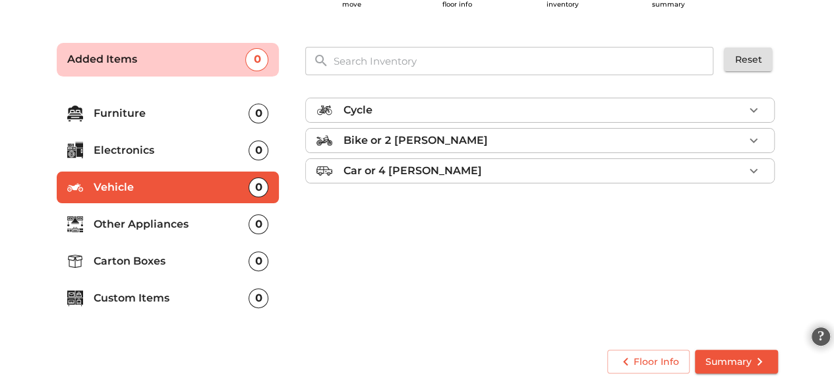
click at [193, 146] on p "Electronics" at bounding box center [172, 150] width 156 height 16
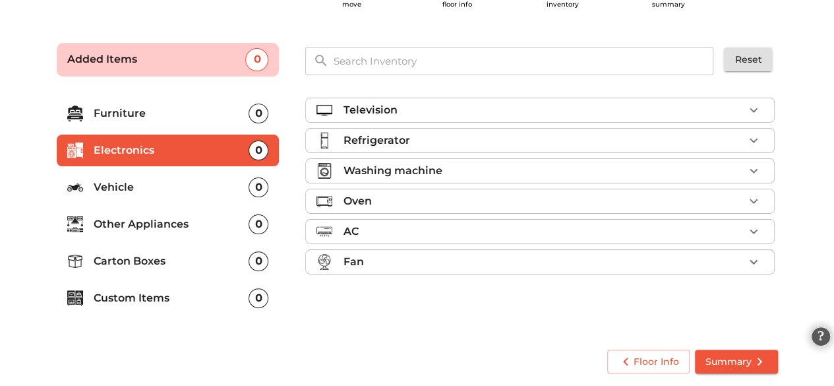
click at [205, 129] on ul "Furniture 0 Electronics 0 Vehicle 0 Other Appliances 0 Carton Boxes 0 Custom It…" at bounding box center [168, 208] width 223 height 232
click at [196, 117] on p "Furniture" at bounding box center [172, 113] width 156 height 16
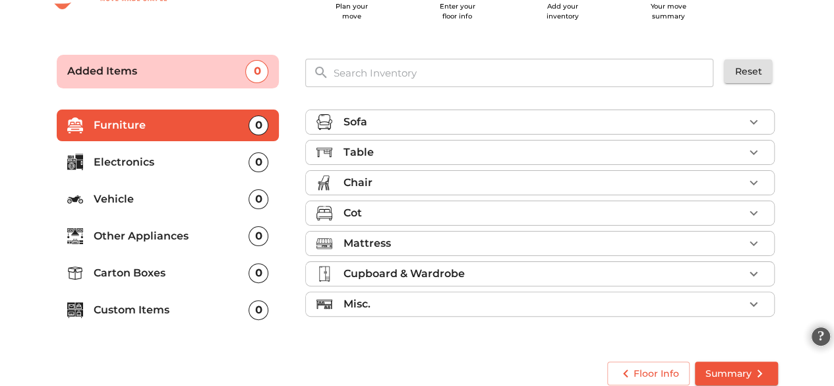
scroll to position [7, 0]
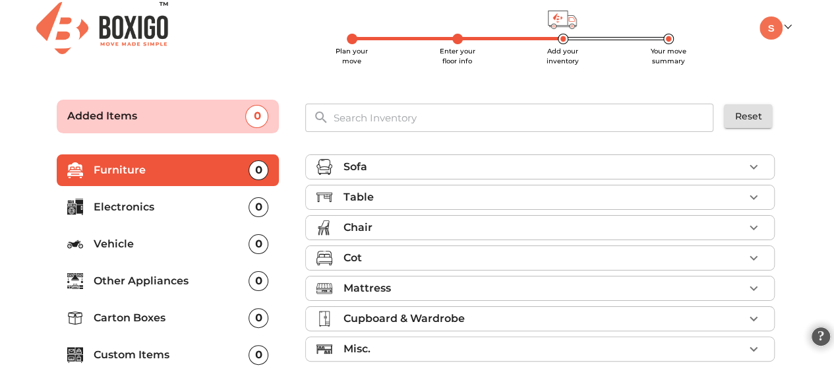
click at [163, 213] on p "Electronics" at bounding box center [172, 207] width 156 height 16
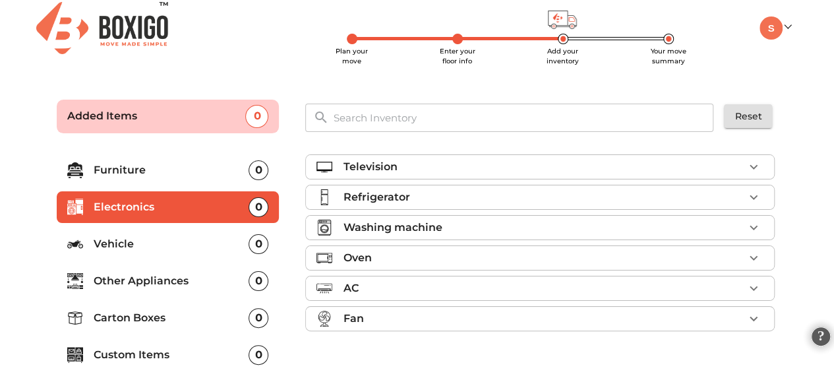
click at [162, 244] on p "Vehicle" at bounding box center [172, 244] width 156 height 16
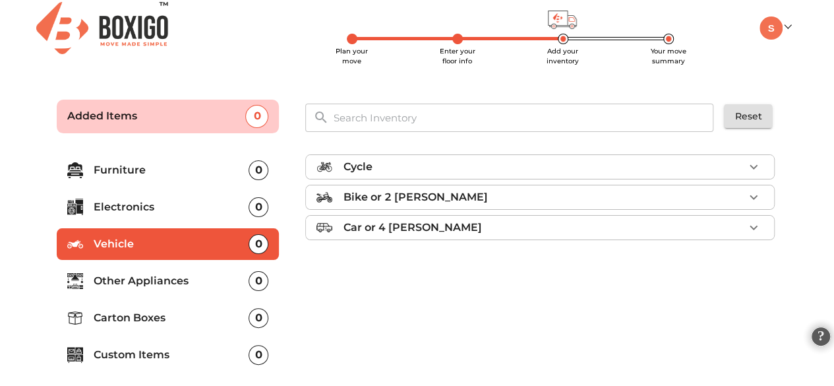
click at [162, 204] on p "Electronics" at bounding box center [172, 207] width 156 height 16
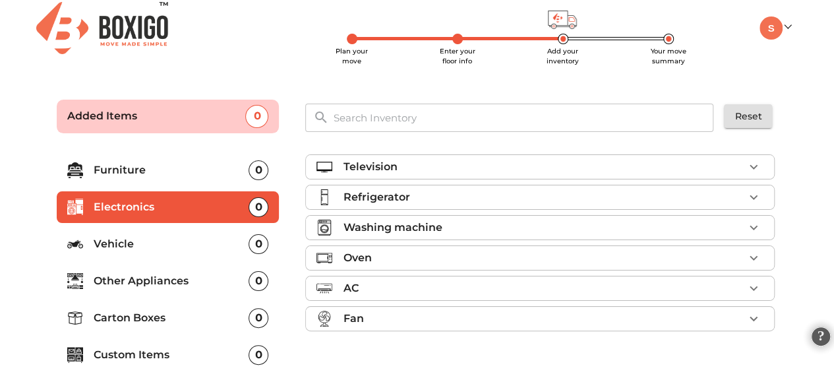
click at [162, 173] on p "Furniture" at bounding box center [172, 170] width 156 height 16
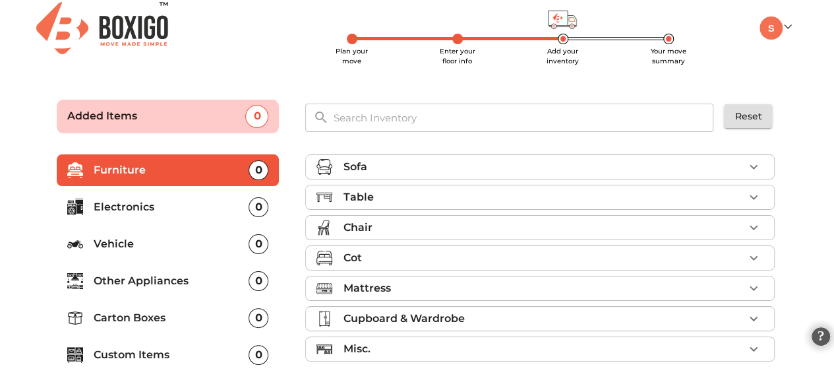
click at [162, 212] on p "Electronics" at bounding box center [172, 207] width 156 height 16
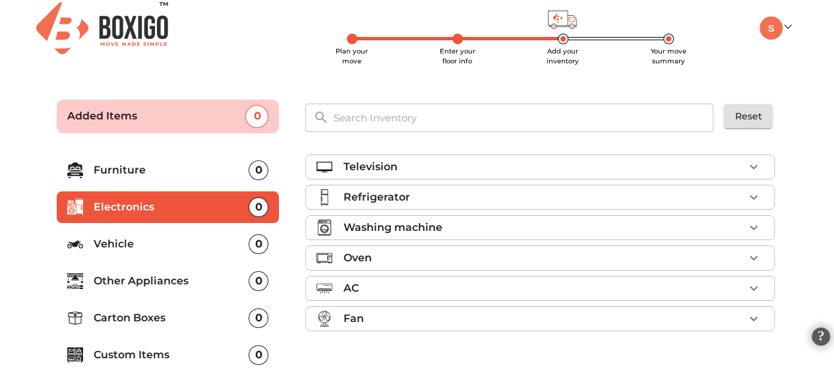
click at [161, 249] on p "Vehicle" at bounding box center [172, 244] width 156 height 16
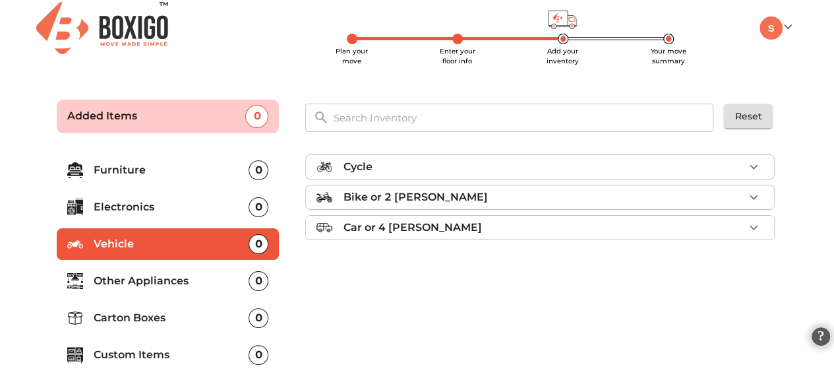
scroll to position [33, 0]
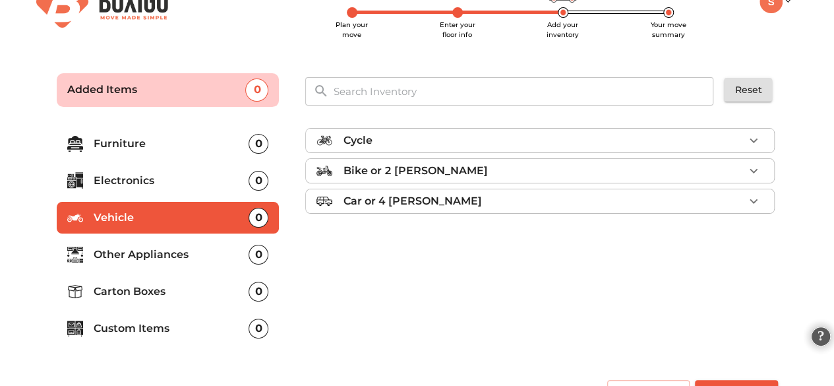
click at [142, 251] on p "Other Appliances" at bounding box center [172, 255] width 156 height 16
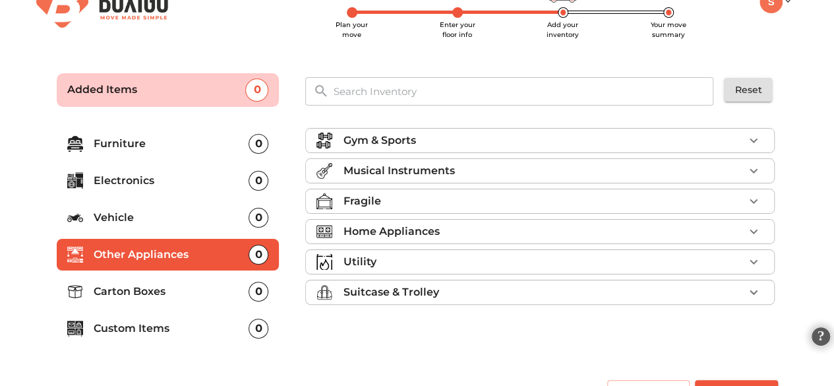
click at [144, 287] on p "Carton Boxes" at bounding box center [172, 291] width 156 height 16
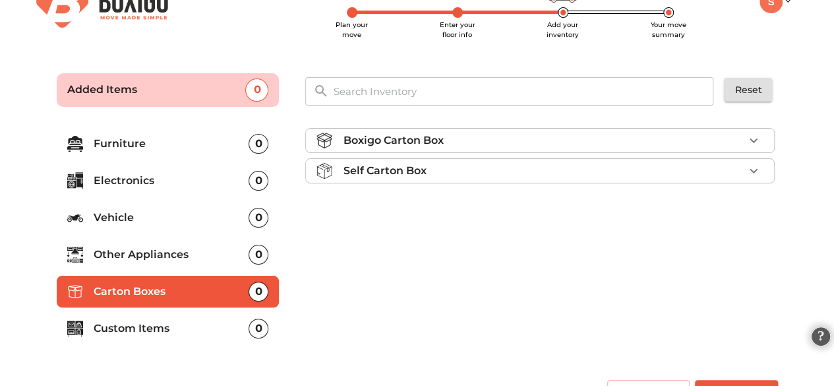
scroll to position [63, 0]
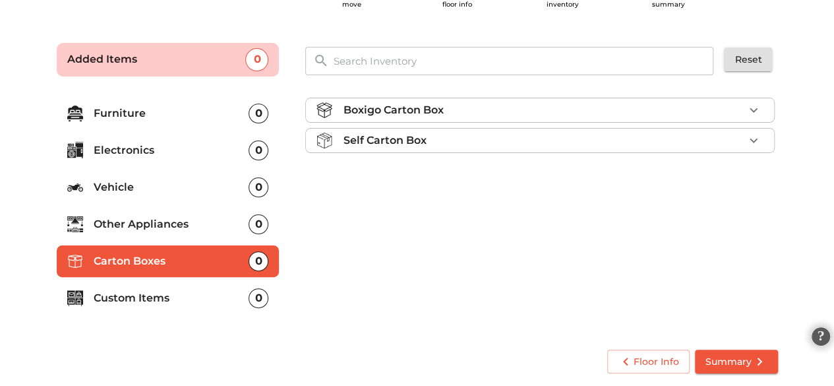
click at [138, 300] on p "Custom Items" at bounding box center [172, 298] width 156 height 16
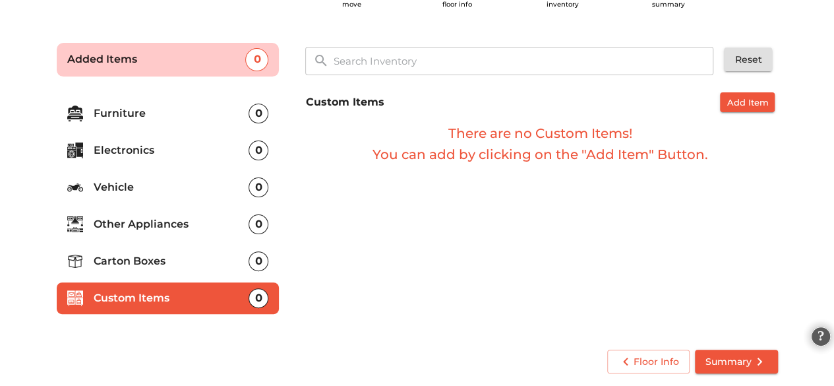
click at [160, 115] on p "Furniture" at bounding box center [172, 113] width 156 height 16
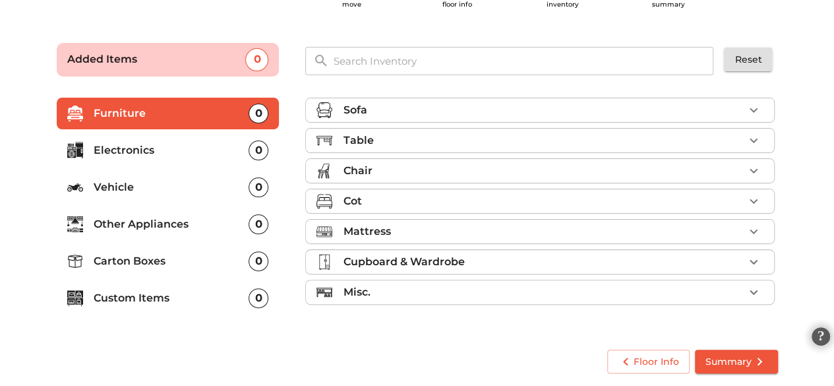
click at [132, 152] on p "Electronics" at bounding box center [172, 150] width 156 height 16
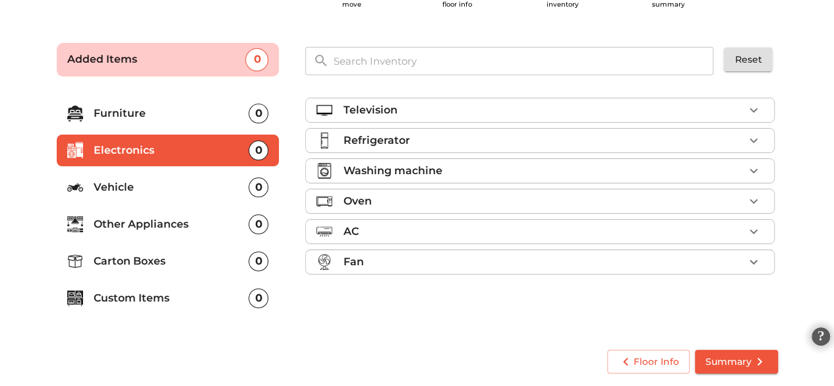
click at [119, 189] on p "Vehicle" at bounding box center [172, 187] width 156 height 16
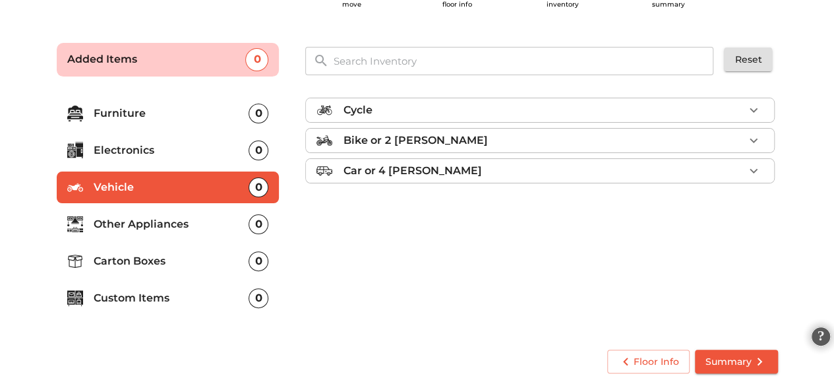
click at [125, 235] on li "Other Appliances 0" at bounding box center [168, 224] width 223 height 32
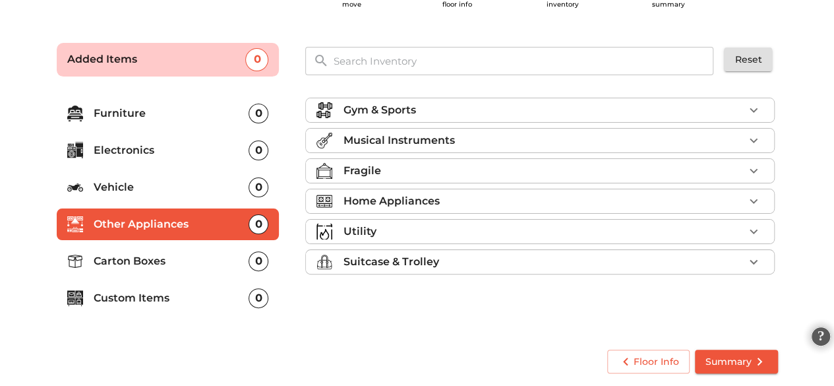
click at [134, 266] on p "Carton Boxes" at bounding box center [172, 261] width 156 height 16
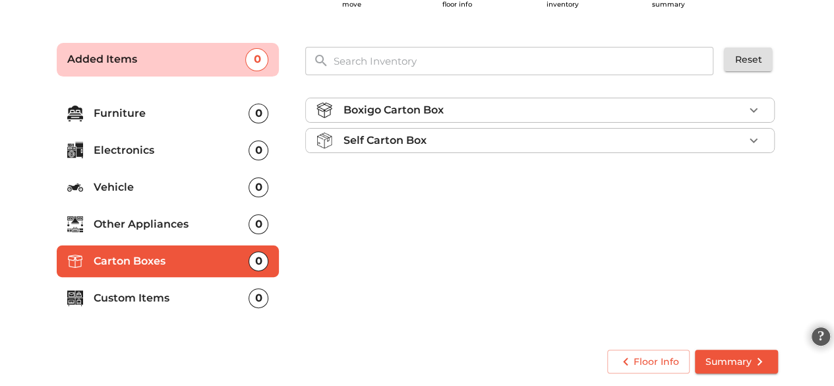
click at [140, 308] on li "Custom Items 0" at bounding box center [168, 298] width 223 height 32
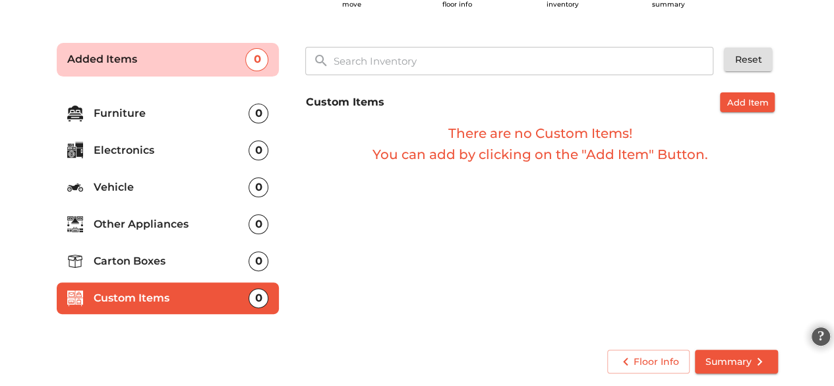
click at [144, 272] on li "Carton Boxes 0" at bounding box center [168, 261] width 223 height 32
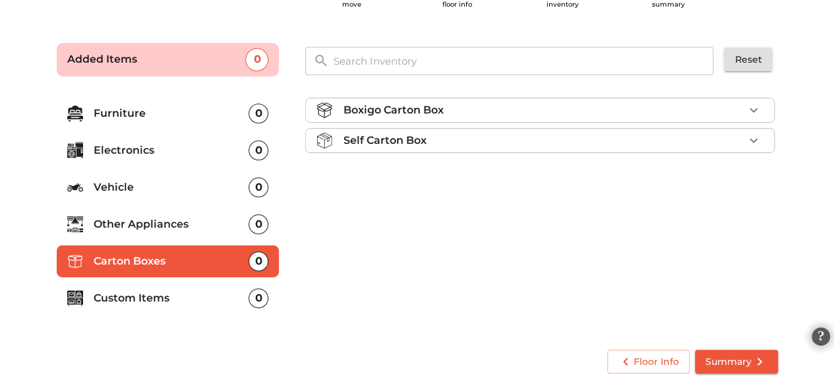
click at [148, 225] on p "Other Appliances" at bounding box center [172, 224] width 156 height 16
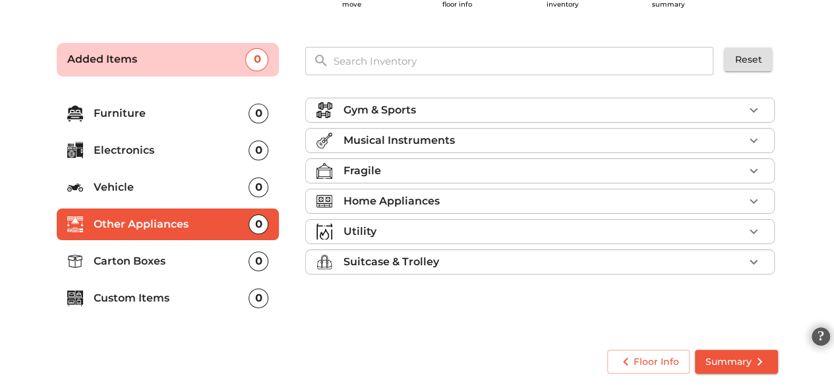
click at [170, 184] on p "Vehicle" at bounding box center [172, 187] width 156 height 16
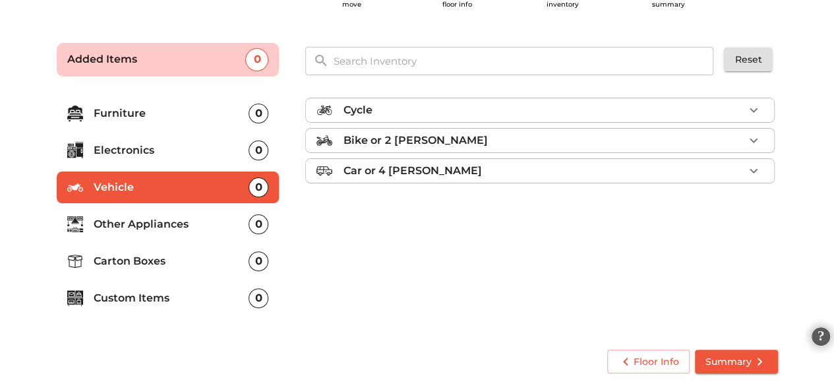
click at [152, 158] on li "Electronics 0" at bounding box center [168, 150] width 223 height 32
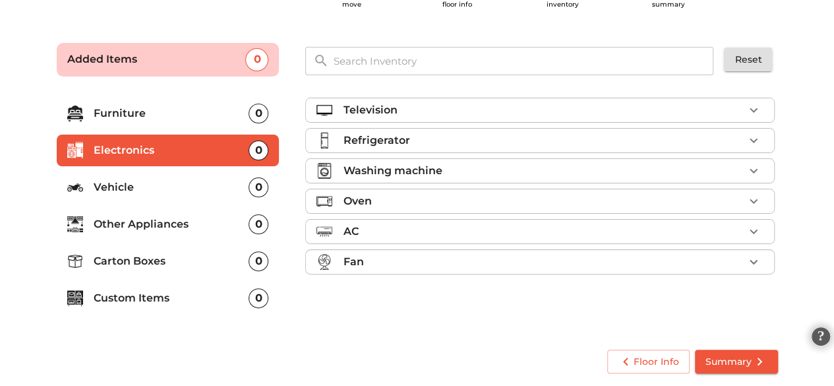
click at [140, 118] on p "Furniture" at bounding box center [172, 113] width 156 height 16
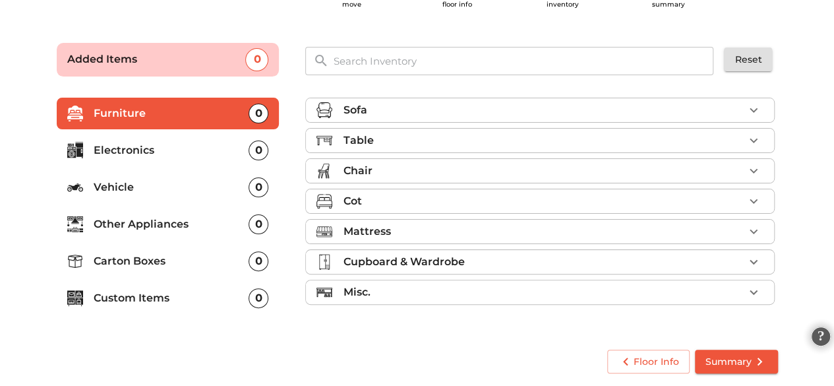
click at [146, 142] on p "Electronics" at bounding box center [172, 150] width 156 height 16
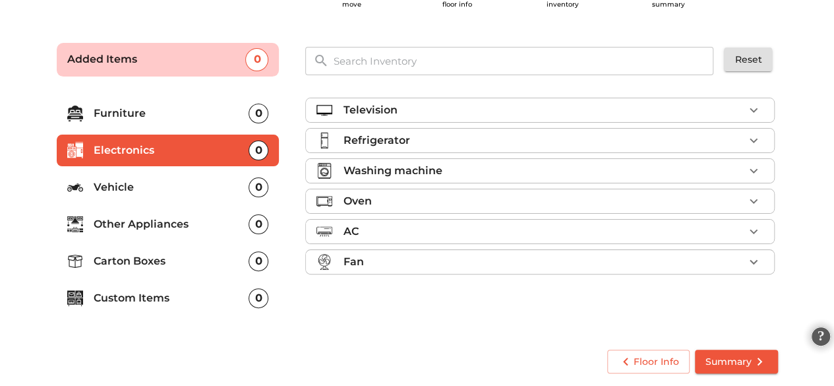
click at [138, 194] on p "Vehicle" at bounding box center [172, 187] width 156 height 16
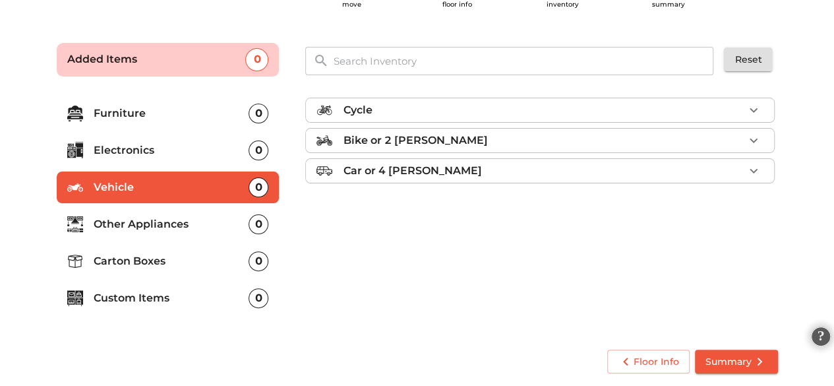
click at [137, 221] on p "Other Appliances" at bounding box center [172, 224] width 156 height 16
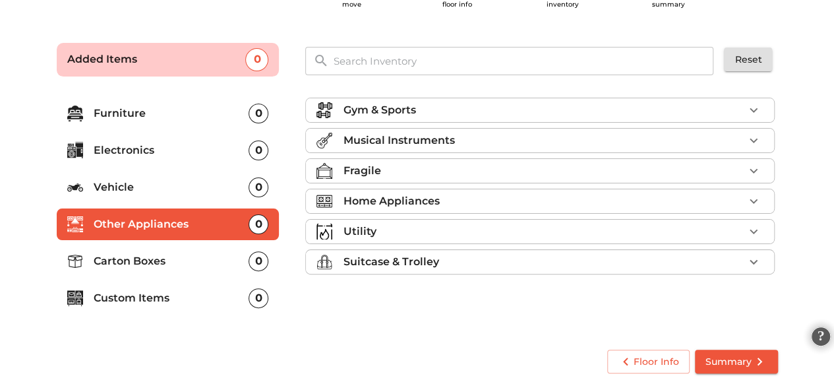
click at [139, 268] on li "Carton Boxes 0" at bounding box center [168, 261] width 223 height 32
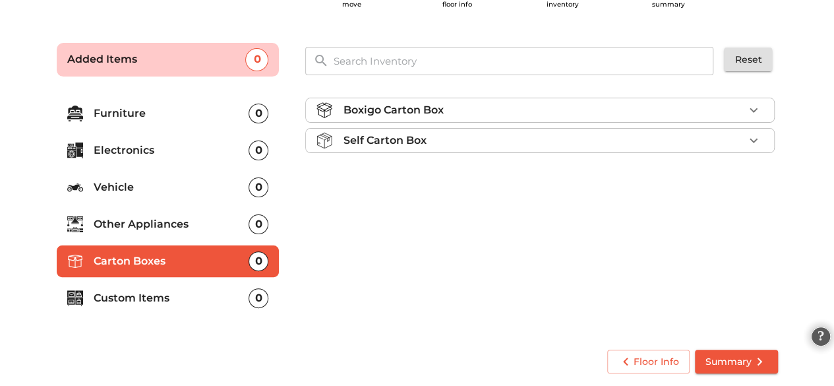
click at [139, 301] on p "Custom Items" at bounding box center [172, 298] width 156 height 16
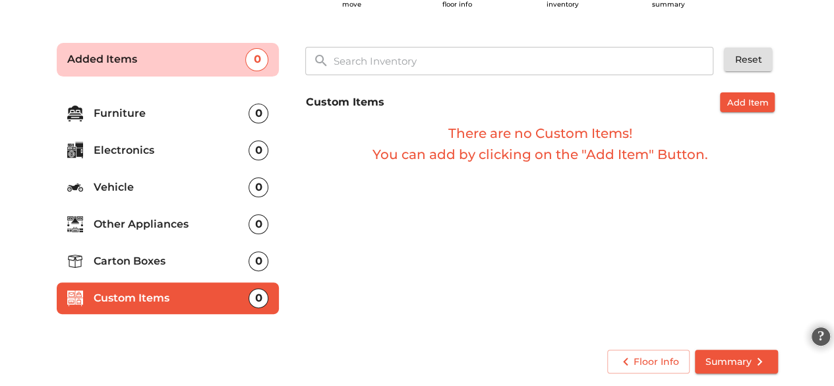
click at [140, 209] on li "Other Appliances 0" at bounding box center [168, 224] width 223 height 32
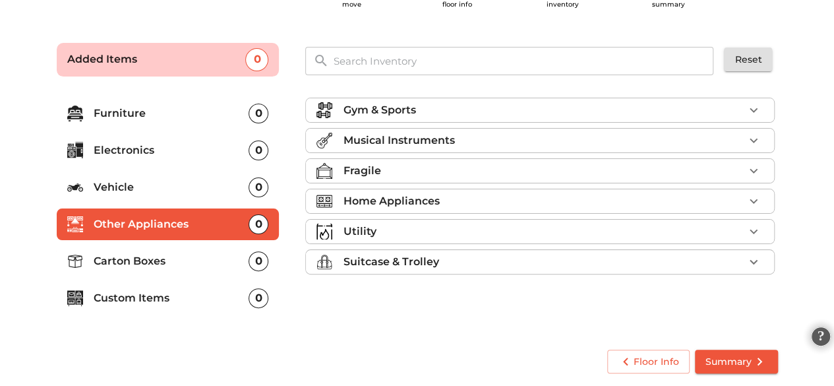
click at [131, 190] on p "Vehicle" at bounding box center [172, 187] width 156 height 16
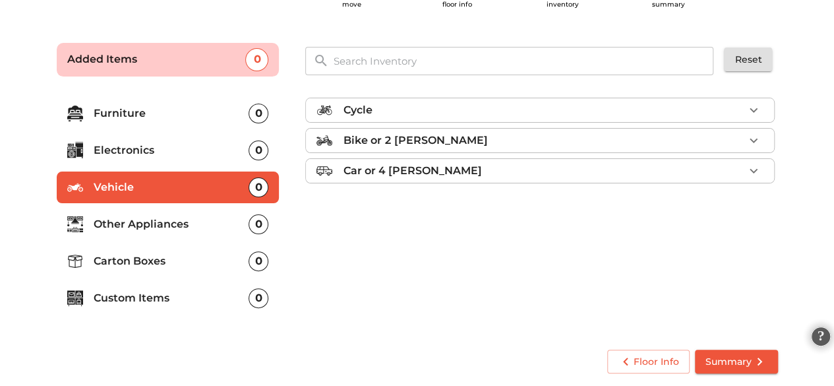
click at [132, 154] on p "Electronics" at bounding box center [172, 150] width 156 height 16
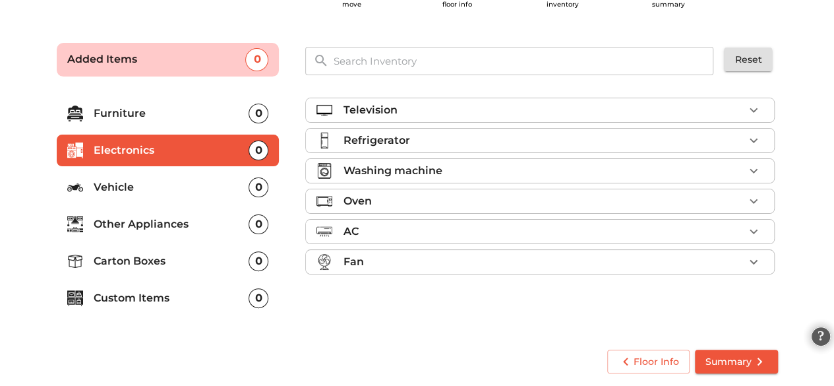
click at [140, 103] on li "Furniture 0" at bounding box center [168, 114] width 223 height 32
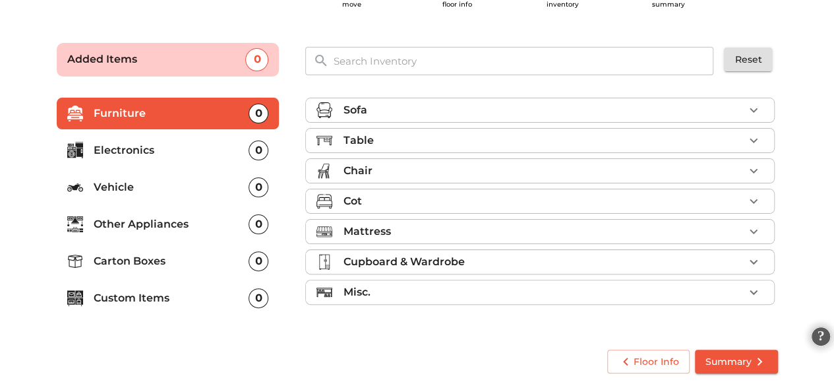
click at [142, 142] on p "Electronics" at bounding box center [172, 150] width 156 height 16
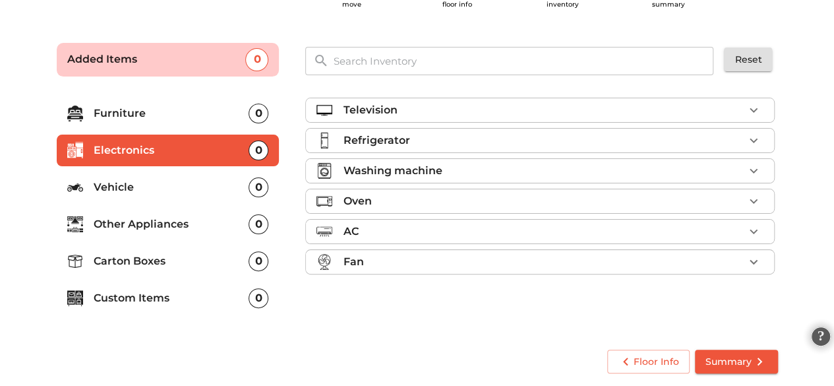
click at [135, 192] on p "Vehicle" at bounding box center [172, 187] width 156 height 16
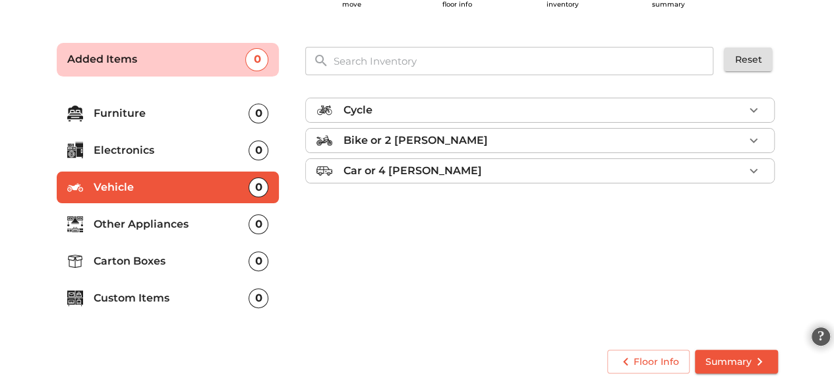
click at [141, 231] on li "Other Appliances 0" at bounding box center [168, 224] width 223 height 32
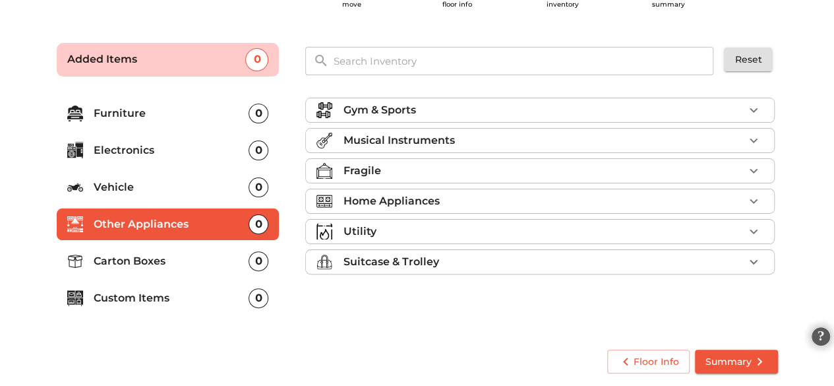
click at [137, 267] on p "Carton Boxes" at bounding box center [172, 261] width 156 height 16
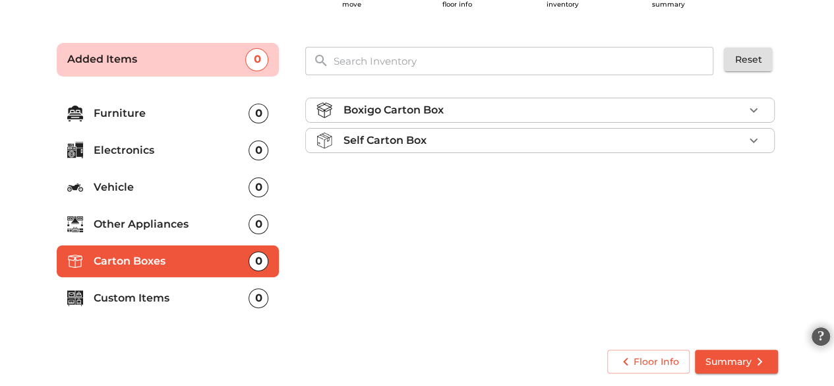
click at [144, 300] on p "Custom Items" at bounding box center [172, 298] width 156 height 16
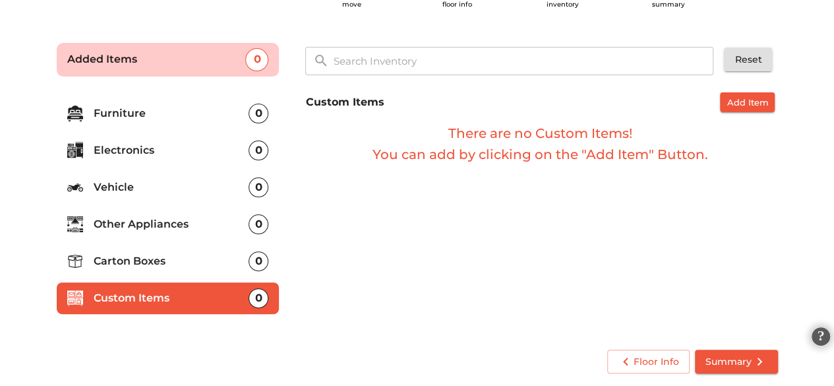
click at [152, 118] on p "Furniture" at bounding box center [172, 113] width 156 height 16
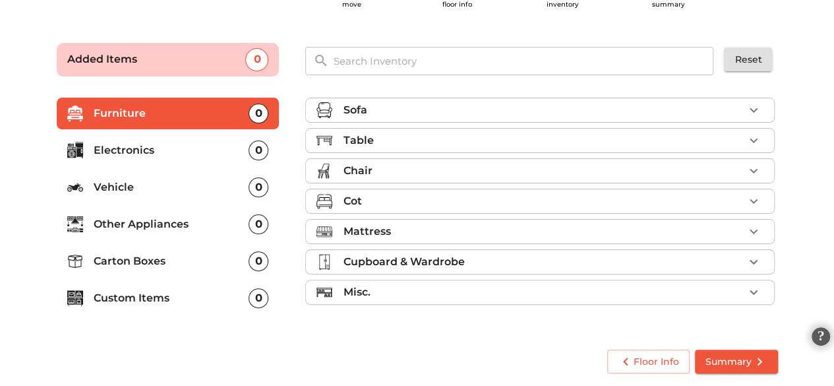
click at [169, 150] on p "Electronics" at bounding box center [172, 150] width 156 height 16
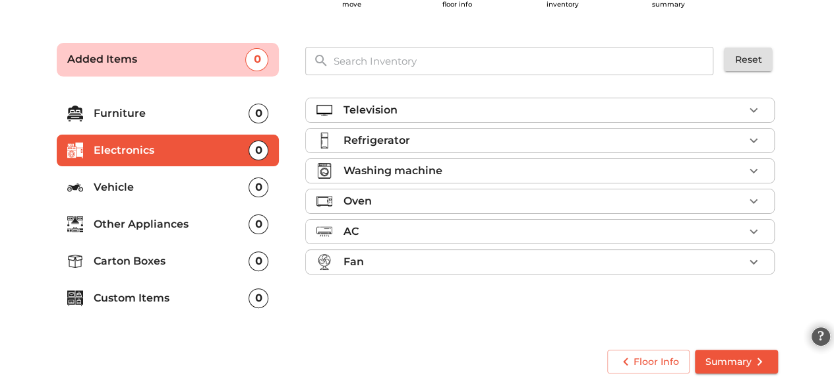
click at [163, 184] on p "Vehicle" at bounding box center [172, 187] width 156 height 16
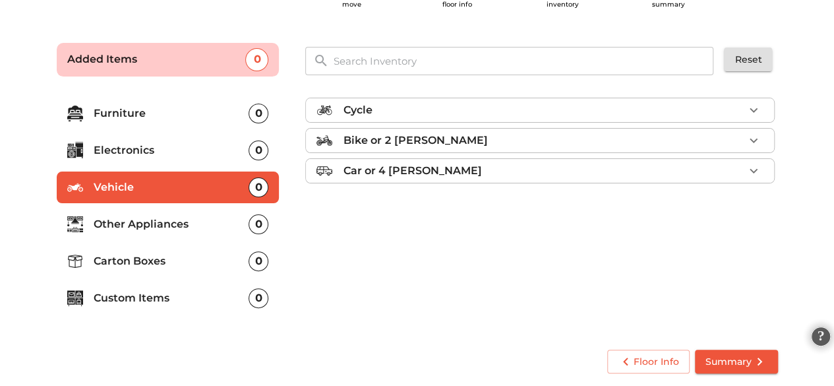
click at [190, 121] on li "Furniture 0" at bounding box center [168, 114] width 223 height 32
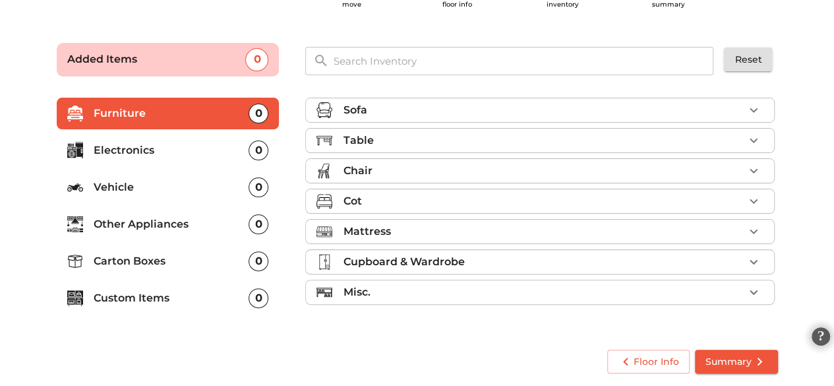
click at [146, 266] on p "Carton Boxes" at bounding box center [172, 261] width 156 height 16
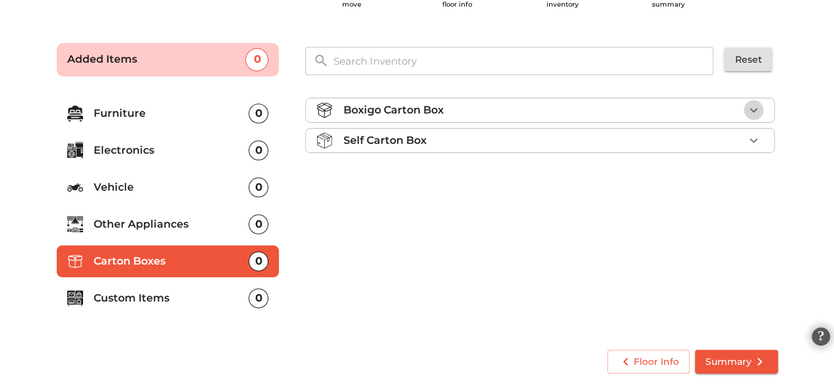
click at [757, 106] on icon "button" at bounding box center [754, 110] width 16 height 16
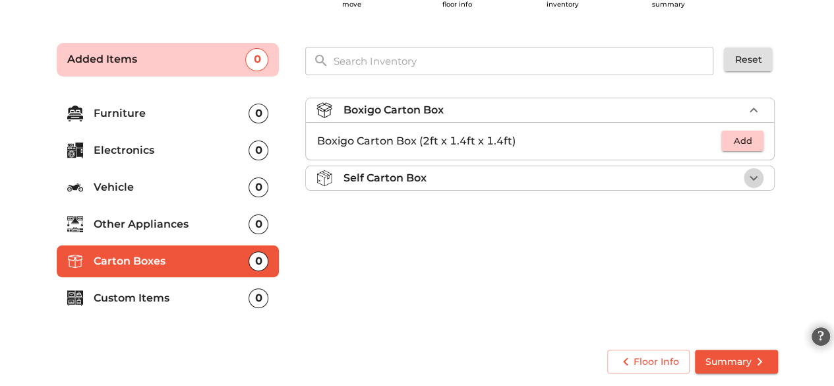
click at [756, 177] on icon "button" at bounding box center [754, 178] width 16 height 16
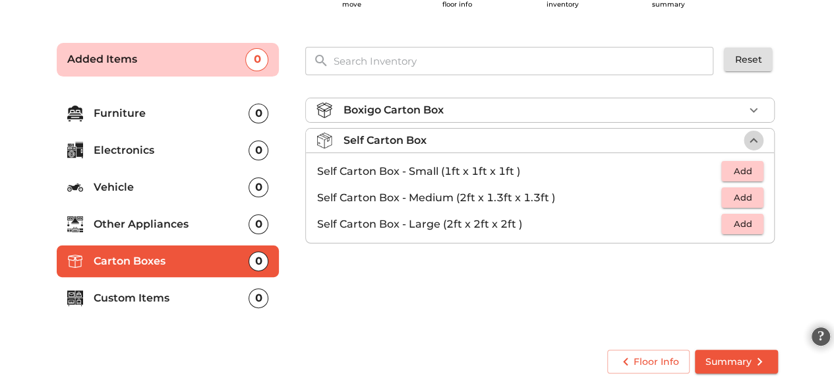
click at [753, 134] on icon "button" at bounding box center [754, 140] width 16 height 16
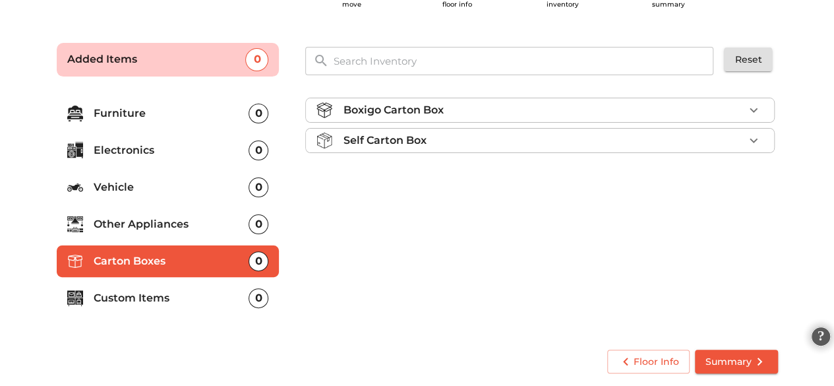
click at [754, 109] on icon "button" at bounding box center [754, 110] width 16 height 16
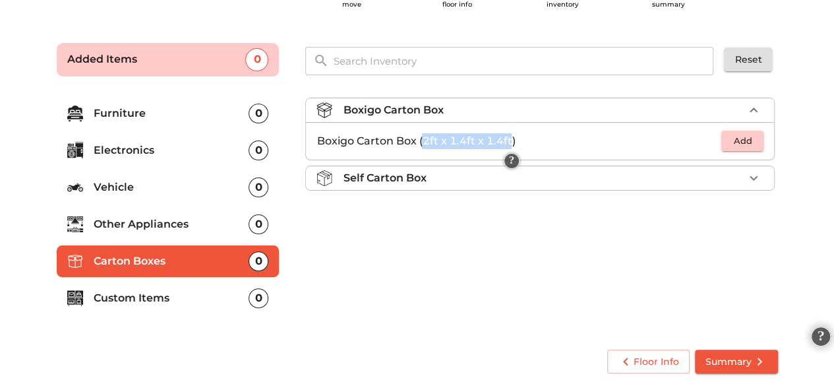
drag, startPoint x: 422, startPoint y: 142, endPoint x: 510, endPoint y: 144, distance: 88.3
click at [510, 144] on p "Boxigo Carton Box (2ft x 1.4ft x 1.4ft)" at bounding box center [518, 141] width 405 height 16
drag, startPoint x: 510, startPoint y: 144, endPoint x: 415, endPoint y: 144, distance: 94.9
click at [415, 144] on p "Boxigo Carton Box (2ft x 1.4ft x 1.4ft)" at bounding box center [518, 141] width 405 height 16
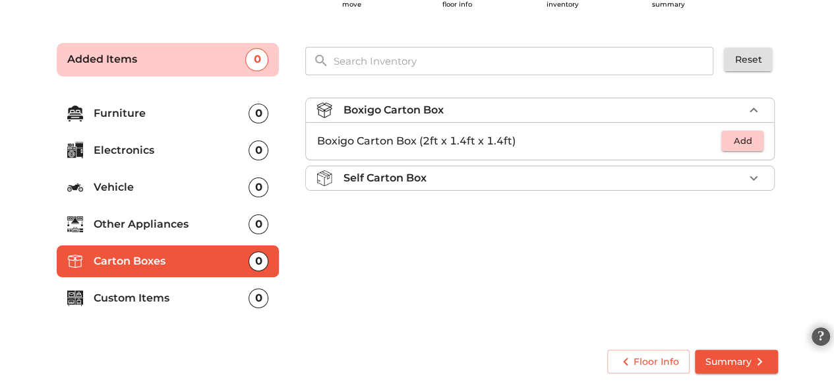
click at [182, 113] on p "Furniture" at bounding box center [172, 113] width 156 height 16
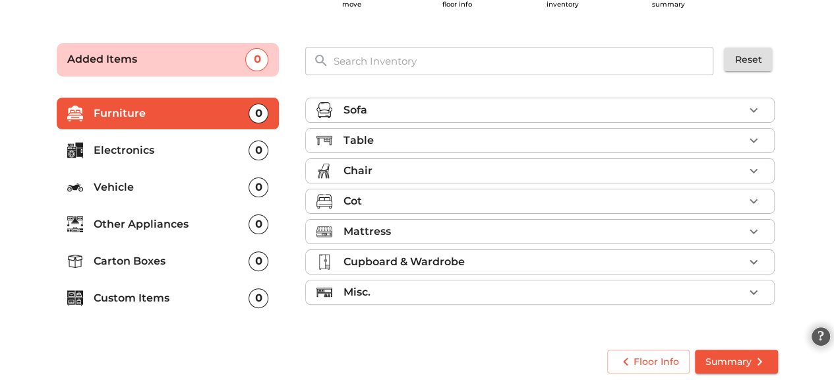
click at [138, 150] on p "Electronics" at bounding box center [172, 150] width 156 height 16
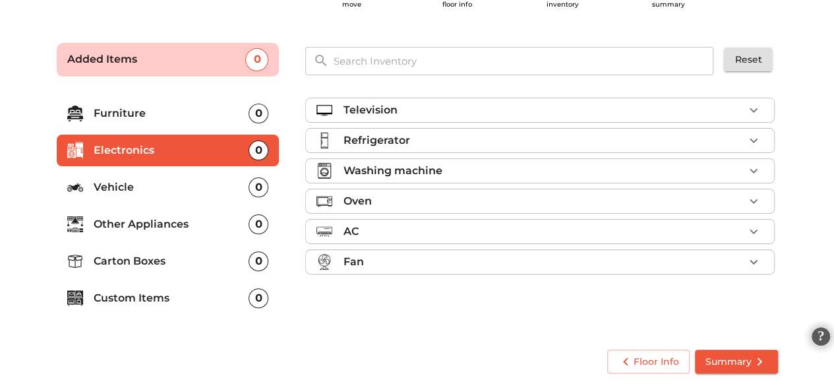
click at [123, 194] on p "Vehicle" at bounding box center [172, 187] width 156 height 16
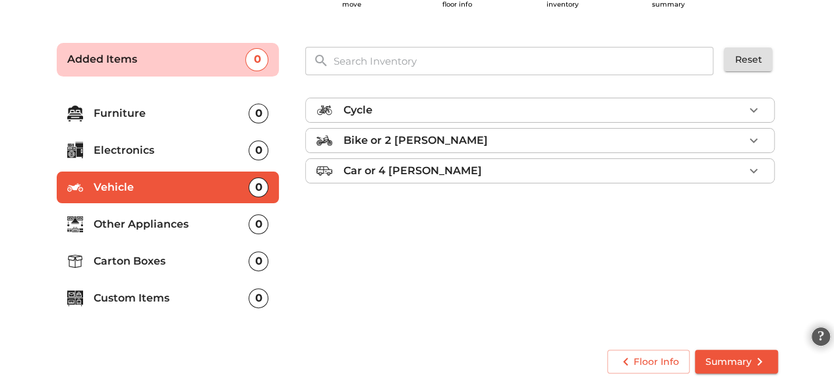
click at [139, 230] on p "Other Appliances" at bounding box center [172, 224] width 156 height 16
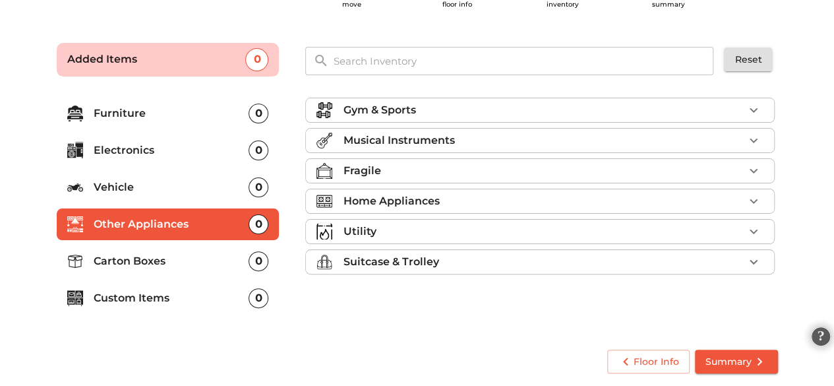
click at [115, 184] on p "Vehicle" at bounding box center [172, 187] width 156 height 16
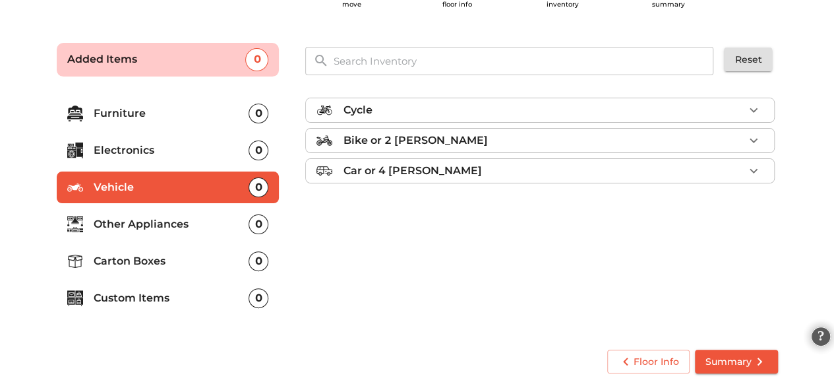
click at [117, 240] on ul "Furniture 0 Electronics 0 Vehicle 0 Other Appliances 0 Carton Boxes 0 Custom It…" at bounding box center [168, 208] width 223 height 232
click at [129, 225] on p "Other Appliances" at bounding box center [172, 224] width 156 height 16
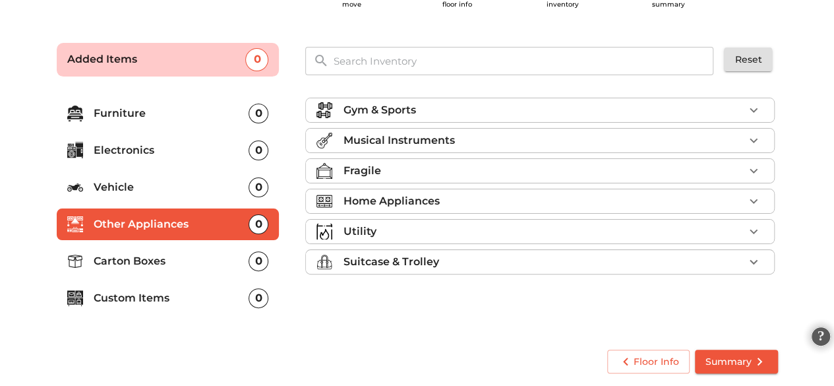
click at [130, 194] on li "Vehicle 0" at bounding box center [168, 187] width 223 height 32
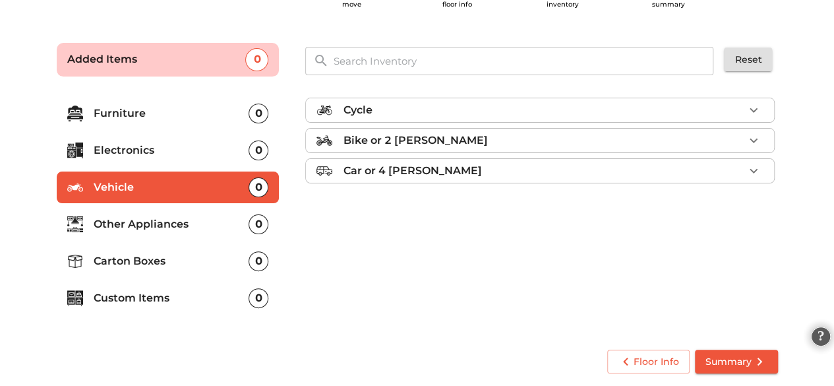
click at [196, 152] on p "Electronics" at bounding box center [172, 150] width 156 height 16
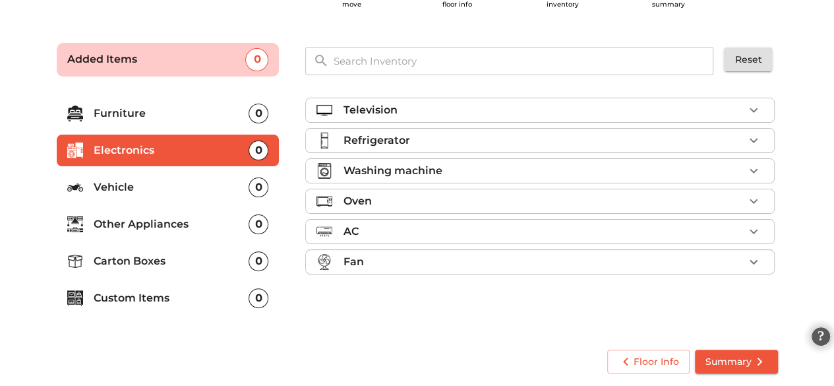
click at [198, 108] on p "Furniture" at bounding box center [172, 113] width 156 height 16
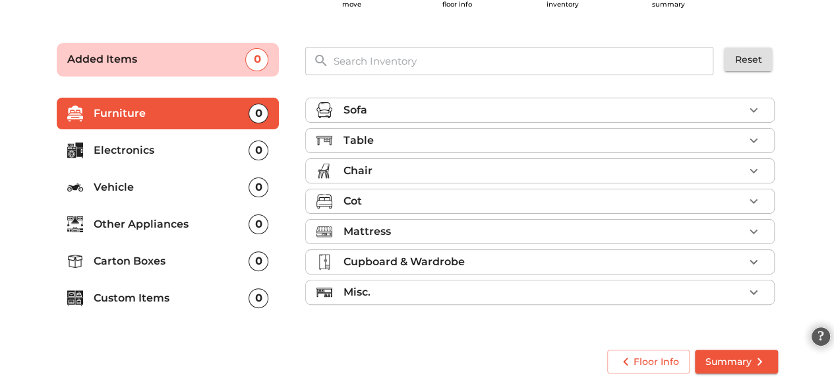
click at [175, 243] on ul "Furniture 0 Electronics 0 Vehicle 0 Other Appliances 0 Carton Boxes 0 Custom It…" at bounding box center [168, 208] width 223 height 232
click at [198, 225] on p "Other Appliances" at bounding box center [172, 224] width 156 height 16
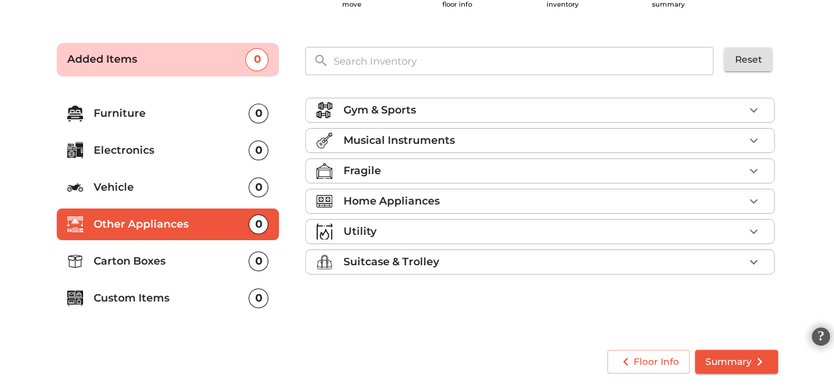
click at [167, 192] on p "Vehicle" at bounding box center [172, 187] width 156 height 16
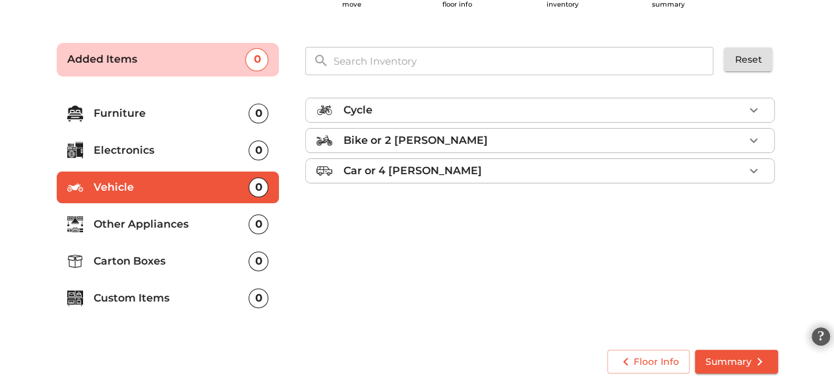
scroll to position [0, 0]
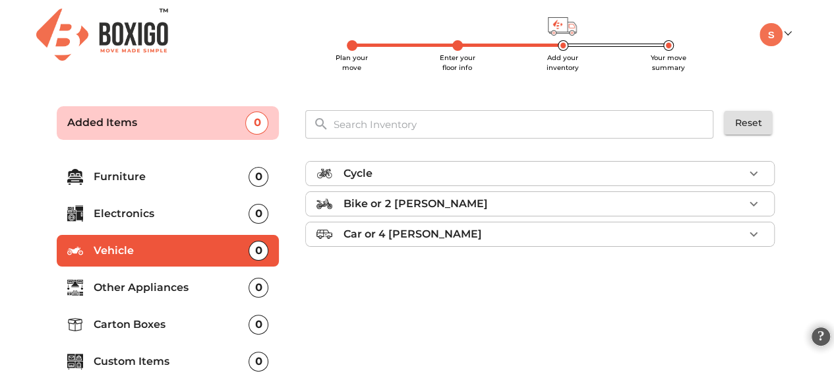
click at [124, 173] on p "Furniture" at bounding box center [172, 177] width 156 height 16
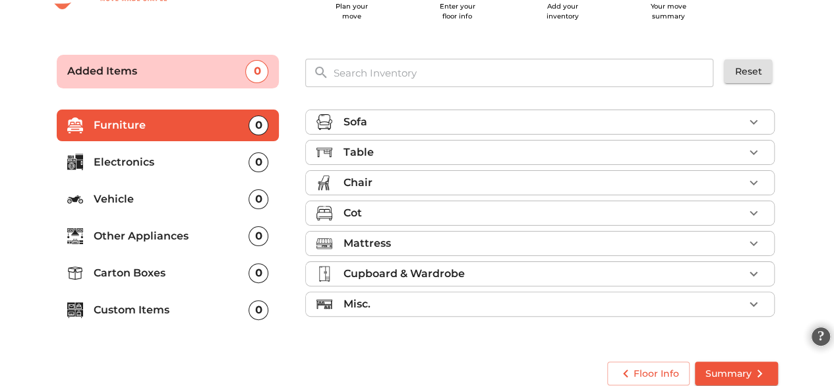
scroll to position [63, 0]
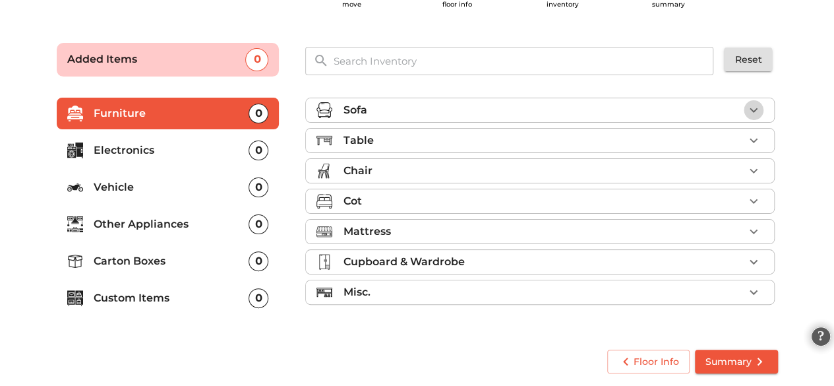
click at [751, 113] on icon "button" at bounding box center [754, 110] width 16 height 16
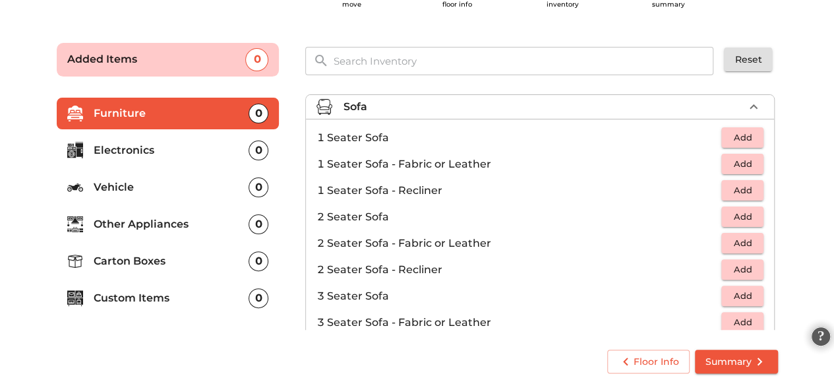
scroll to position [2, 0]
click at [751, 103] on icon "button" at bounding box center [754, 108] width 16 height 16
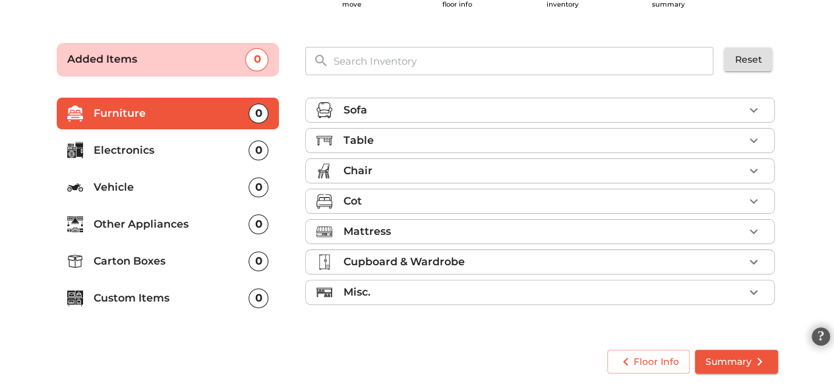
scroll to position [0, 0]
click at [744, 145] on div "Table" at bounding box center [543, 140] width 401 height 16
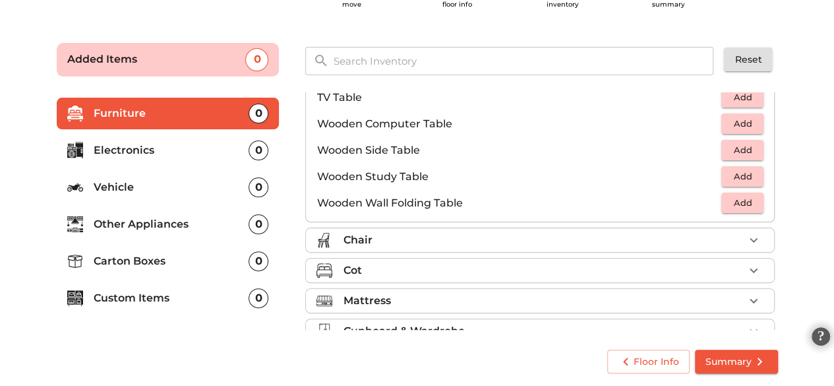
scroll to position [874, 0]
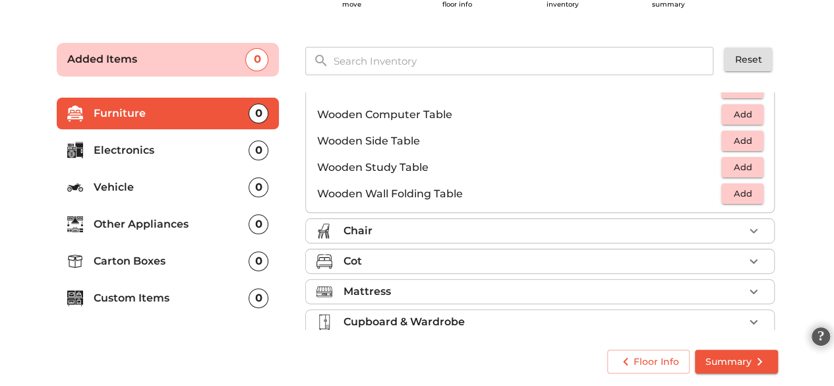
click at [117, 227] on p "Other Appliances" at bounding box center [172, 224] width 156 height 16
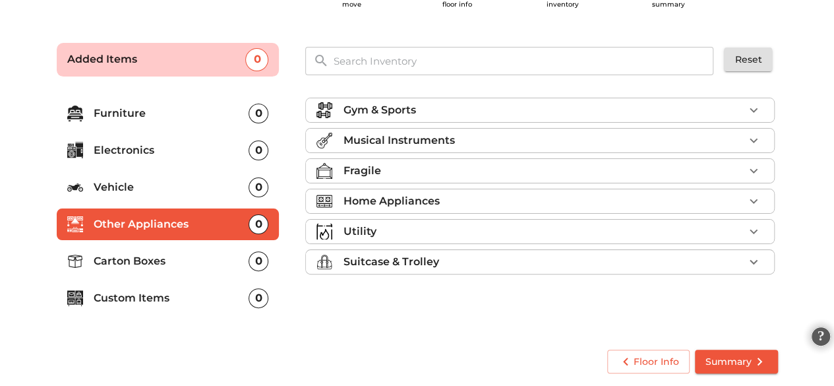
click at [436, 163] on div "Fragile" at bounding box center [543, 171] width 401 height 16
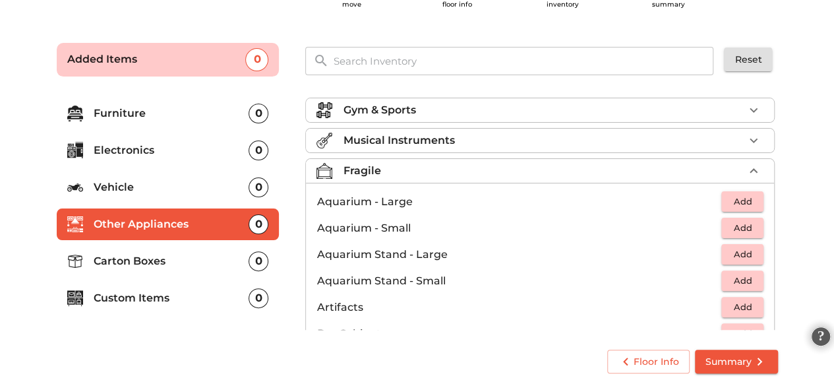
click at [436, 163] on div "Fragile" at bounding box center [543, 171] width 401 height 16
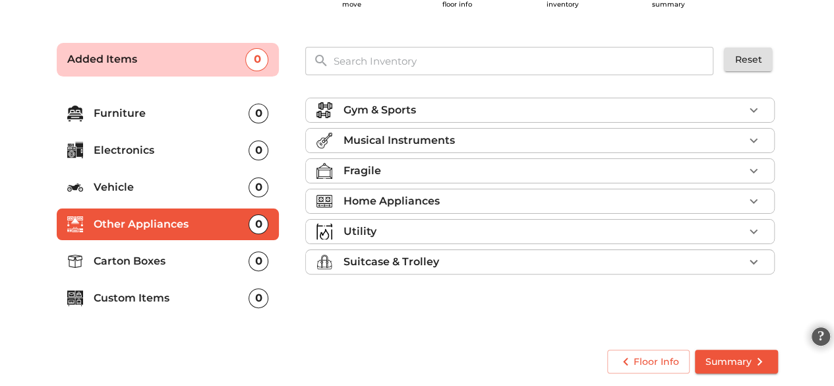
click at [462, 125] on ul "Gym & Sports Musical Instruments Fragile Home Appliances Utility Suitcase & Tro…" at bounding box center [539, 188] width 469 height 192
click at [461, 137] on div "Musical Instruments" at bounding box center [543, 140] width 401 height 16
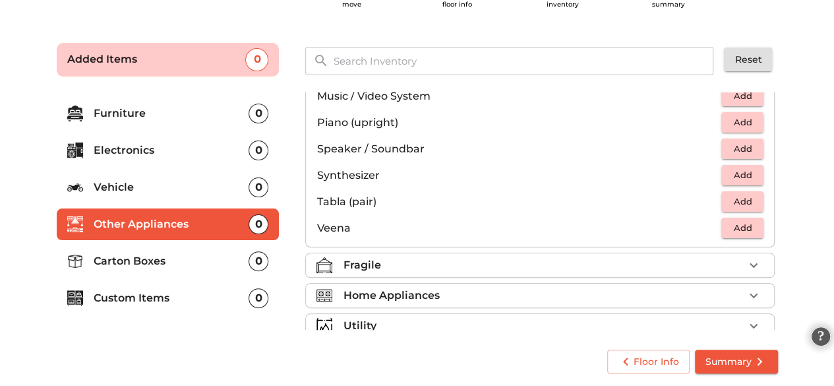
scroll to position [464, 0]
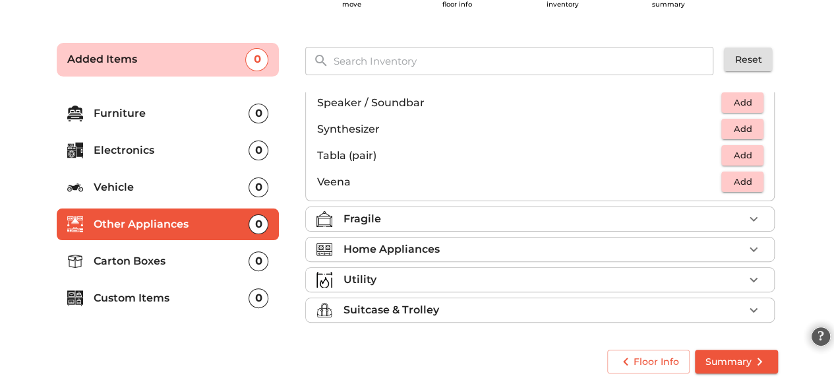
click at [456, 302] on div "Suitcase & Trolley" at bounding box center [543, 310] width 401 height 16
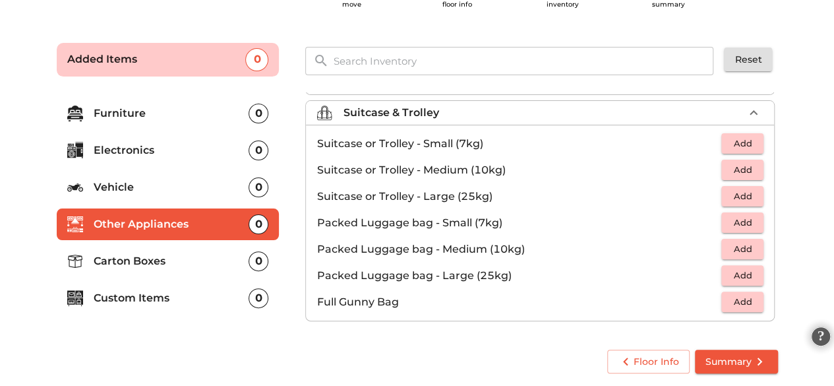
scroll to position [148, 0]
click at [100, 275] on li "Carton Boxes 0" at bounding box center [168, 261] width 223 height 32
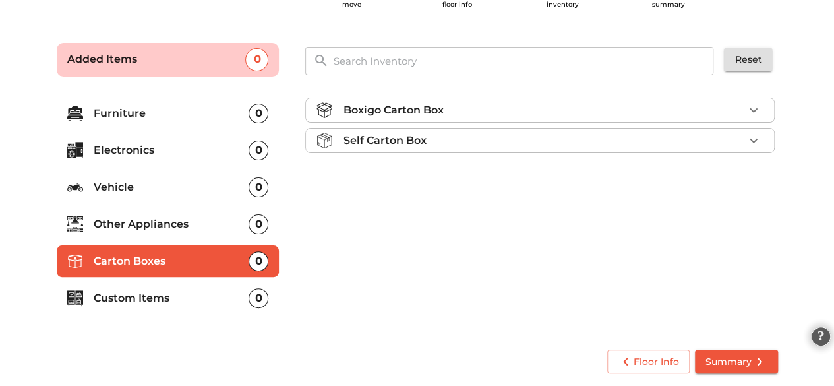
click at [114, 294] on p "Custom Items" at bounding box center [172, 298] width 156 height 16
